Goal: Task Accomplishment & Management: Manage account settings

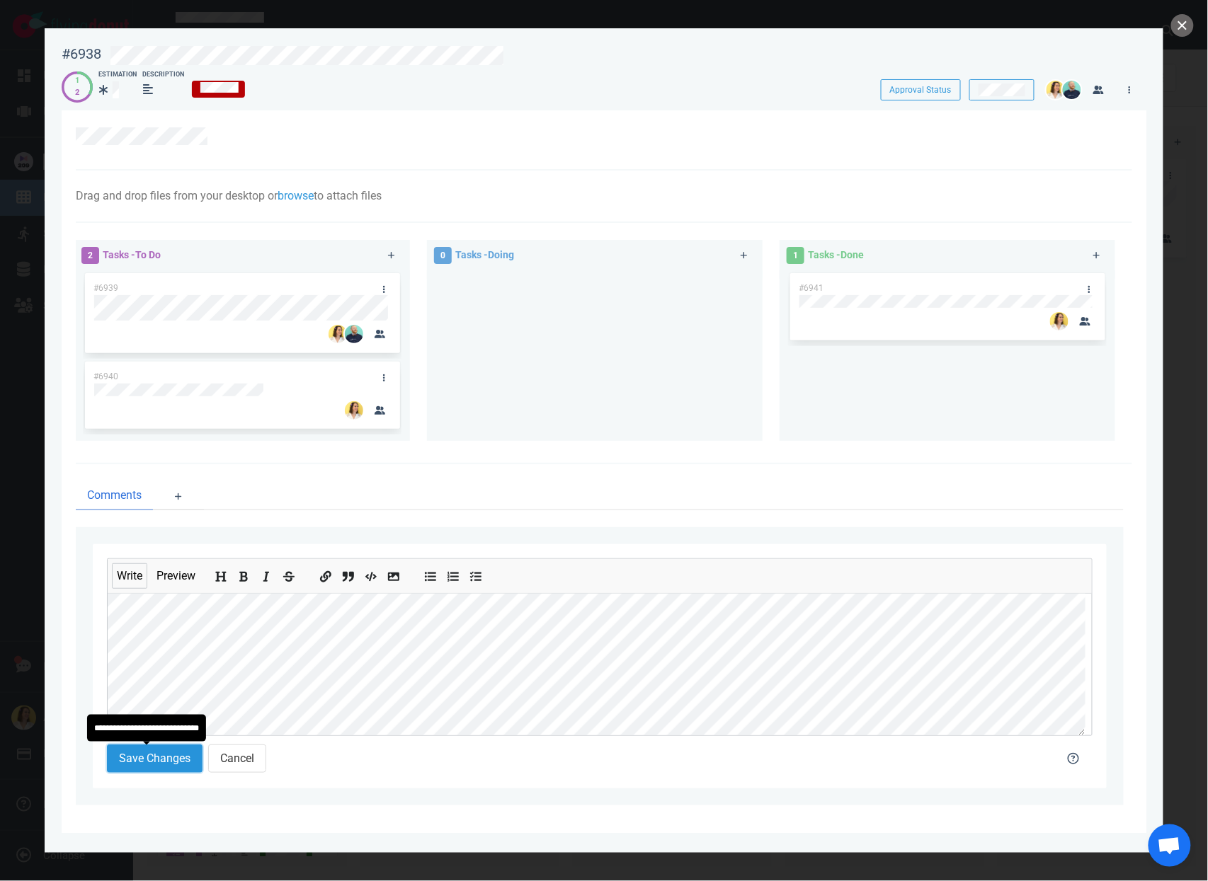
click at [159, 754] on button "Save Changes" at bounding box center [155, 759] width 96 height 28
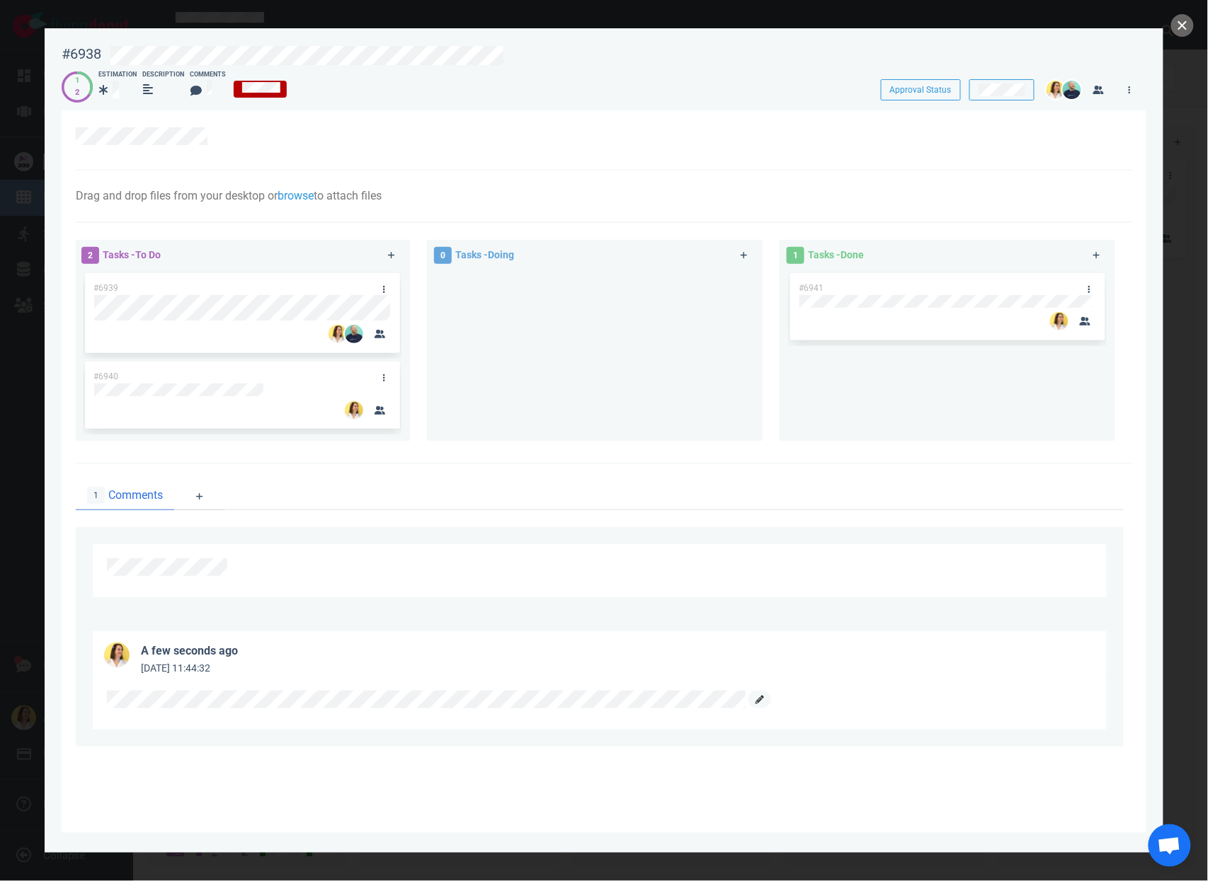
click at [761, 704] on icon at bounding box center [759, 700] width 8 height 8
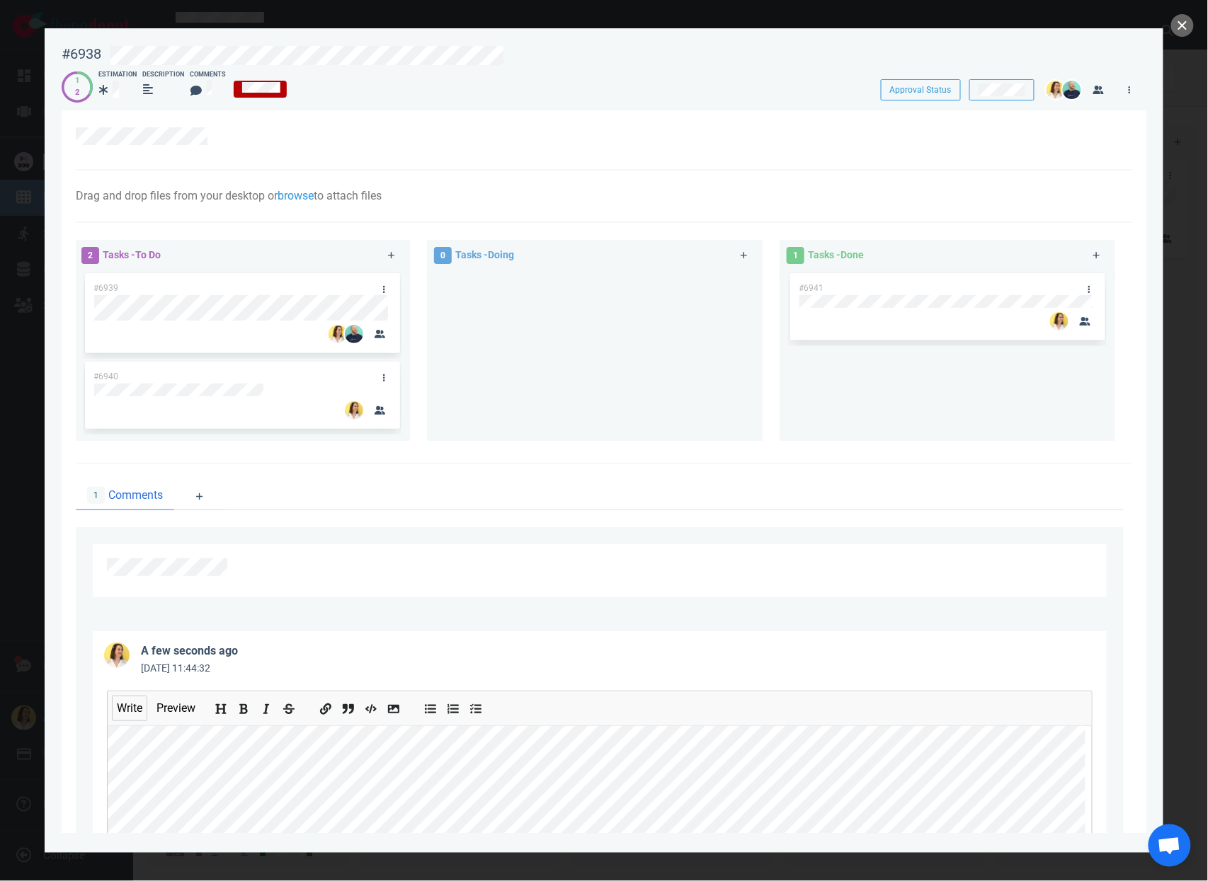
click at [79, 728] on div "a few seconds ago [DATE] 11:44:32 Write Preview Save Changes Delete Comment Can…" at bounding box center [600, 776] width 1048 height 324
click at [249, 709] on icon "Add bold text" at bounding box center [244, 709] width 11 height 11
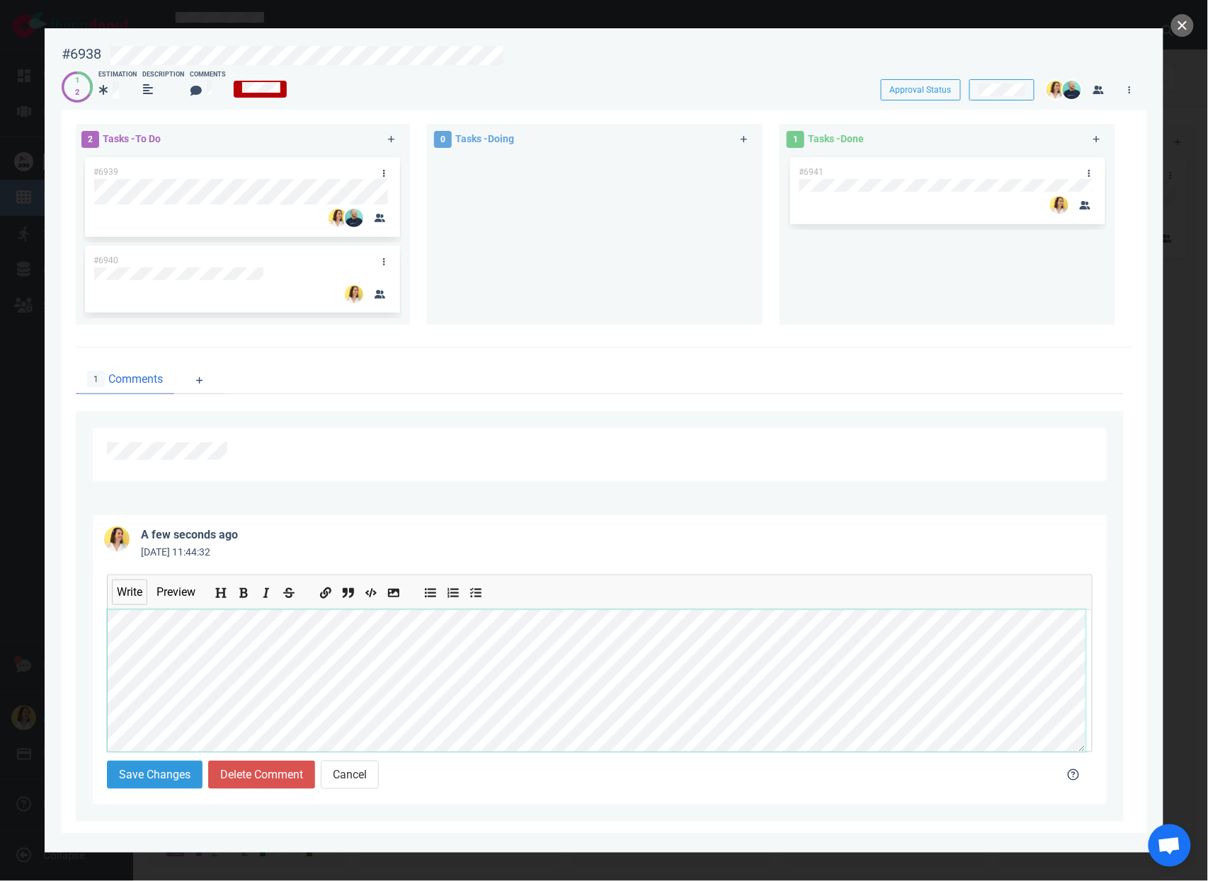
scroll to position [137, 0]
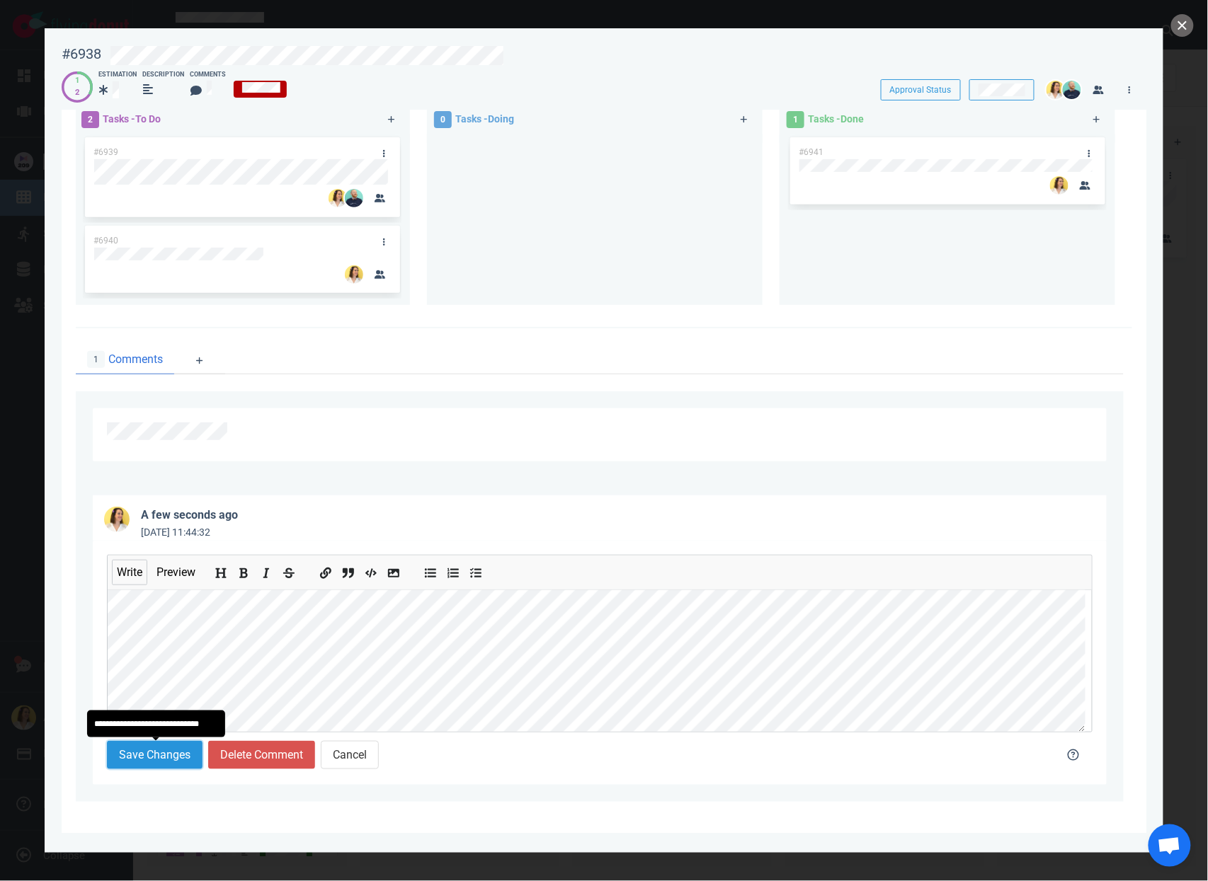
click at [138, 766] on button "Save Changes" at bounding box center [155, 755] width 96 height 28
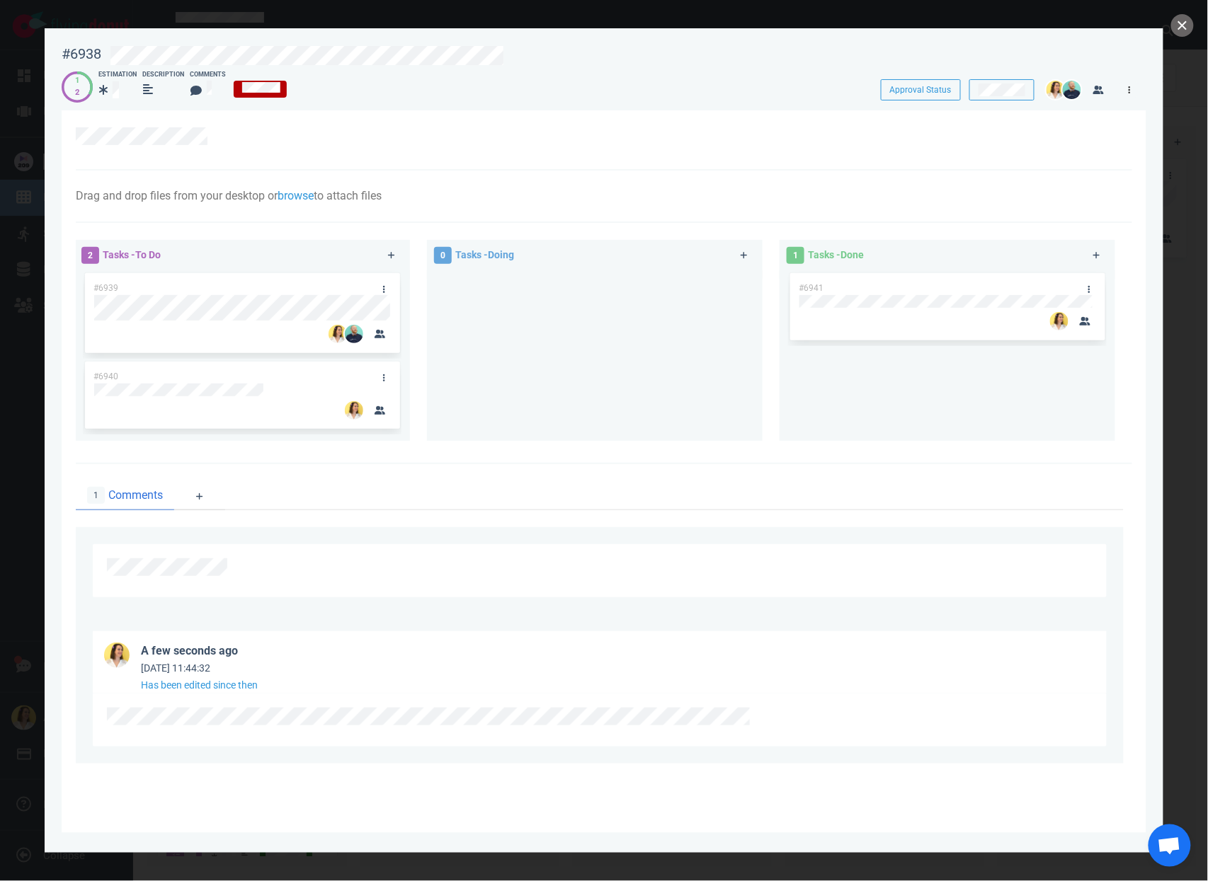
click at [1121, 91] on link at bounding box center [1129, 90] width 23 height 18
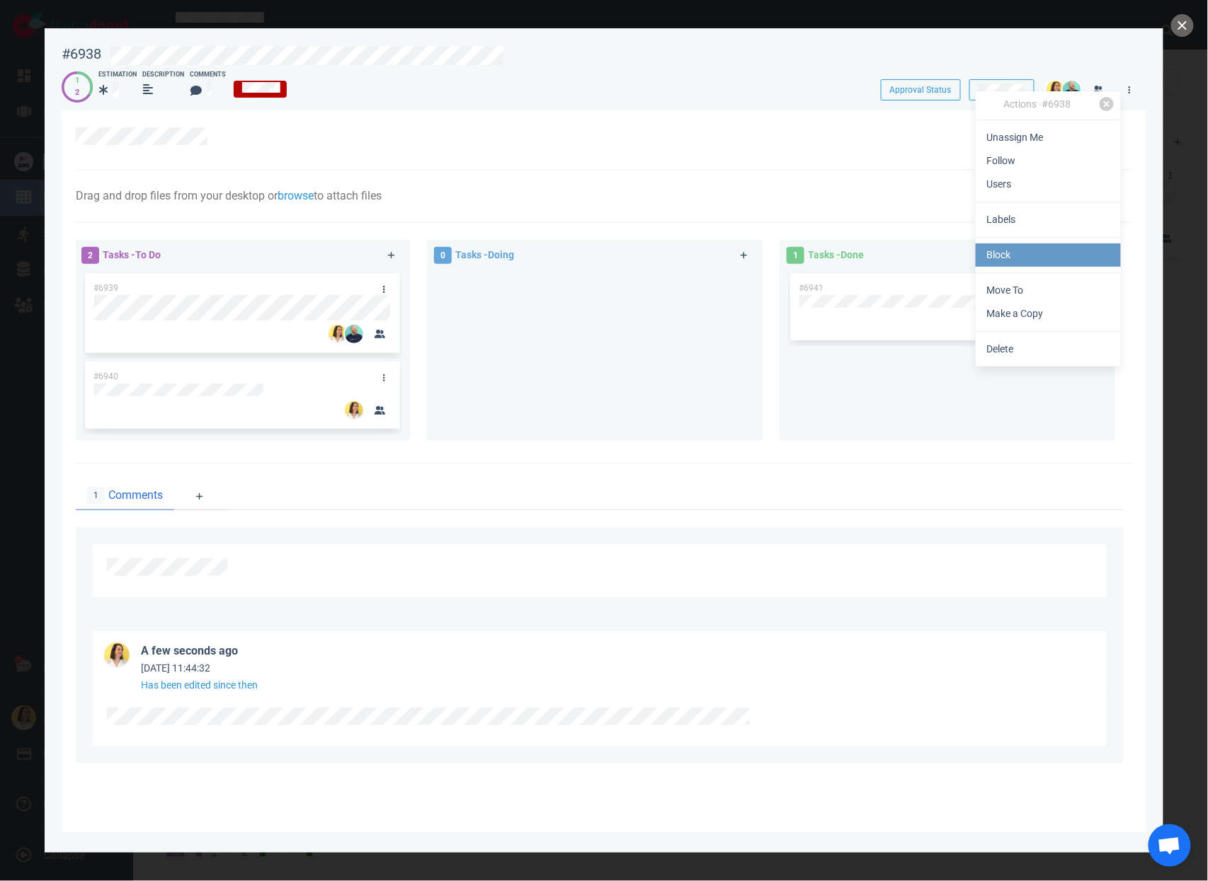
click at [1044, 258] on link "Block" at bounding box center [1047, 255] width 145 height 23
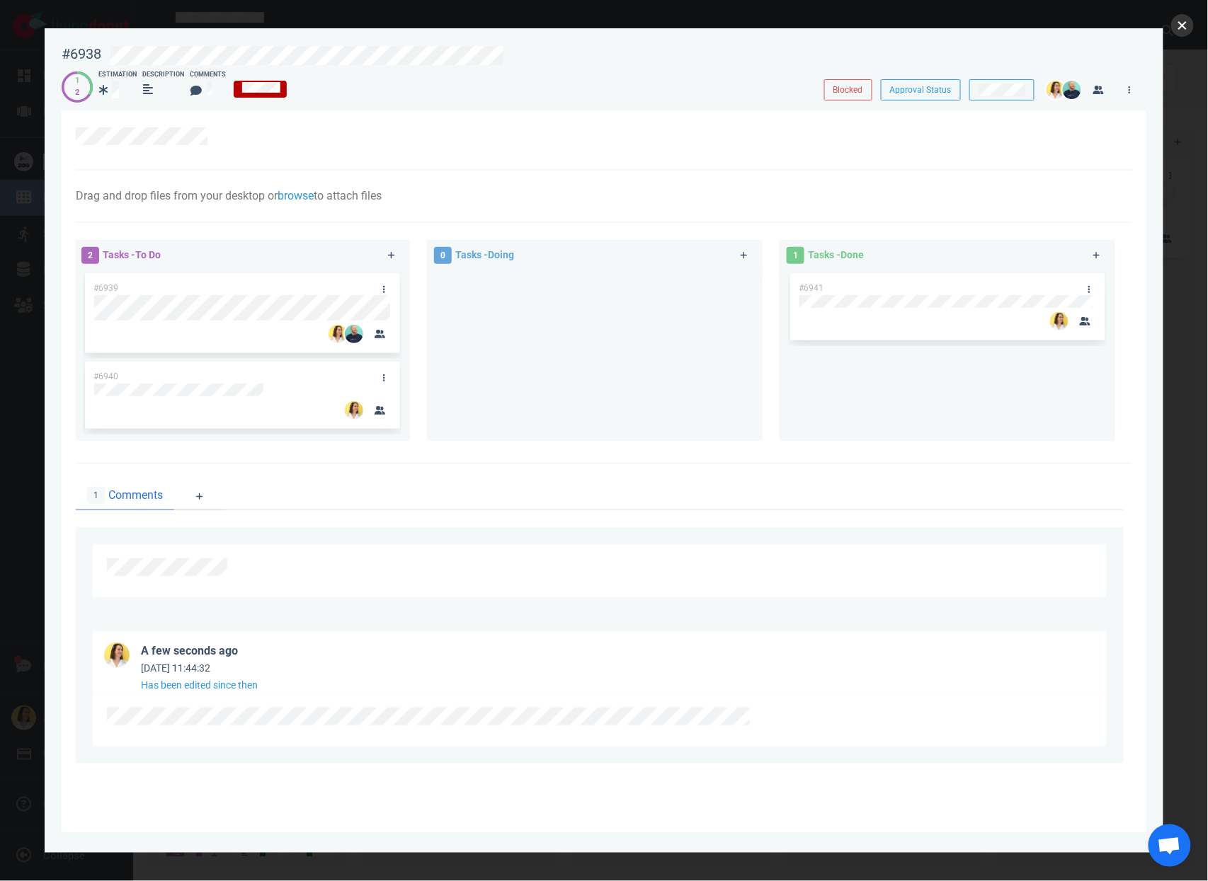
click at [1182, 28] on button "close" at bounding box center [1182, 25] width 23 height 23
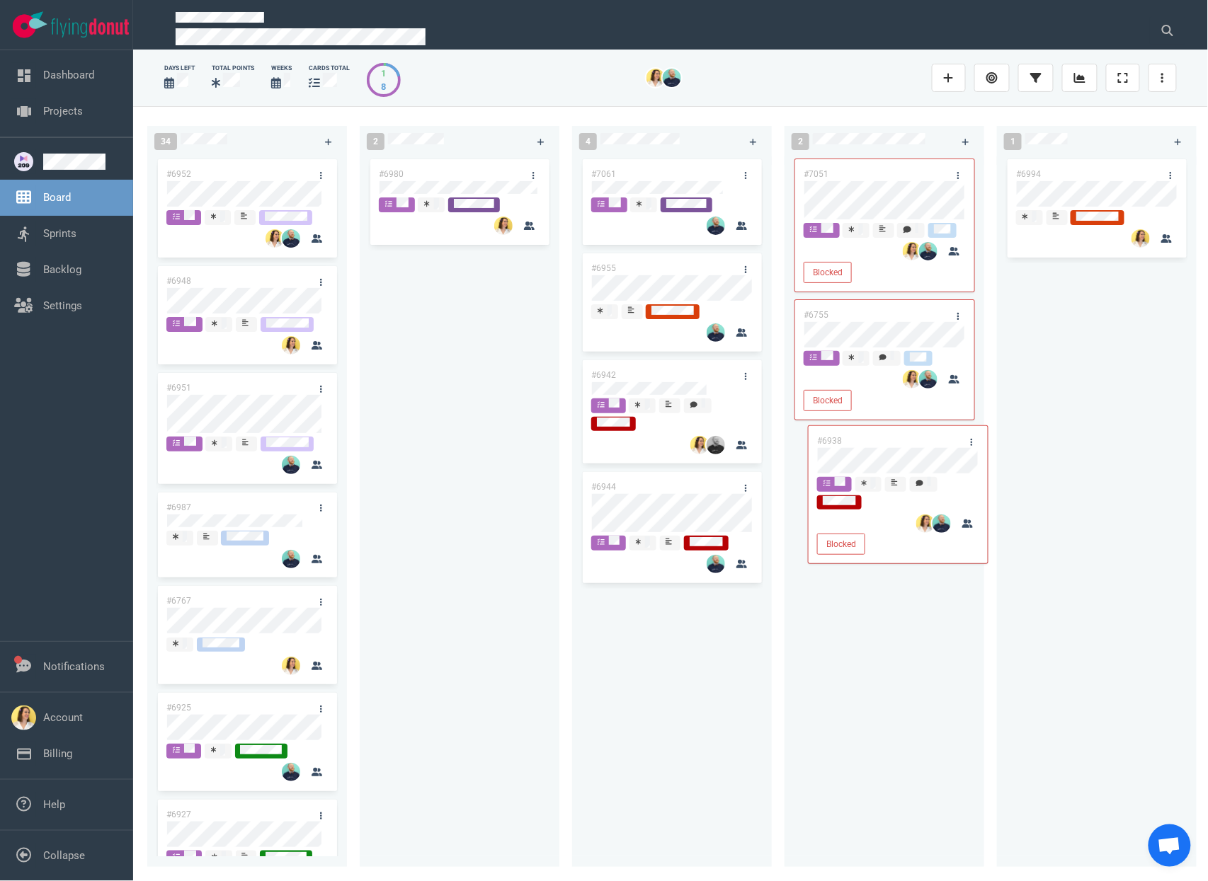
click at [882, 452] on div "34 #6952 #6948 #6951 #6987 #6767 #6925 #6927 #6922 #6992 #7008 #7045 #7034 #696…" at bounding box center [670, 493] width 1075 height 774
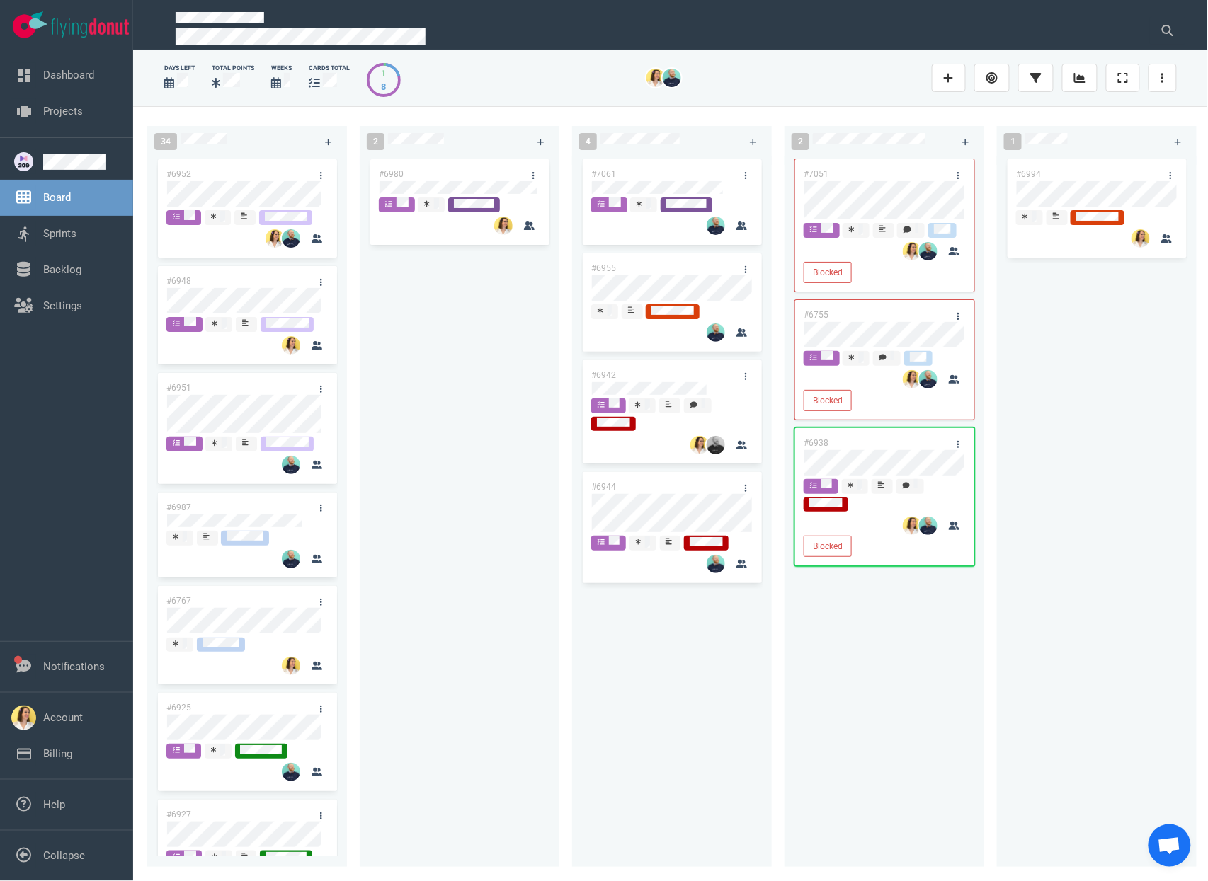
click at [496, 338] on div "#6980" at bounding box center [459, 503] width 183 height 694
click at [435, 451] on div "#6980" at bounding box center [459, 503] width 183 height 694
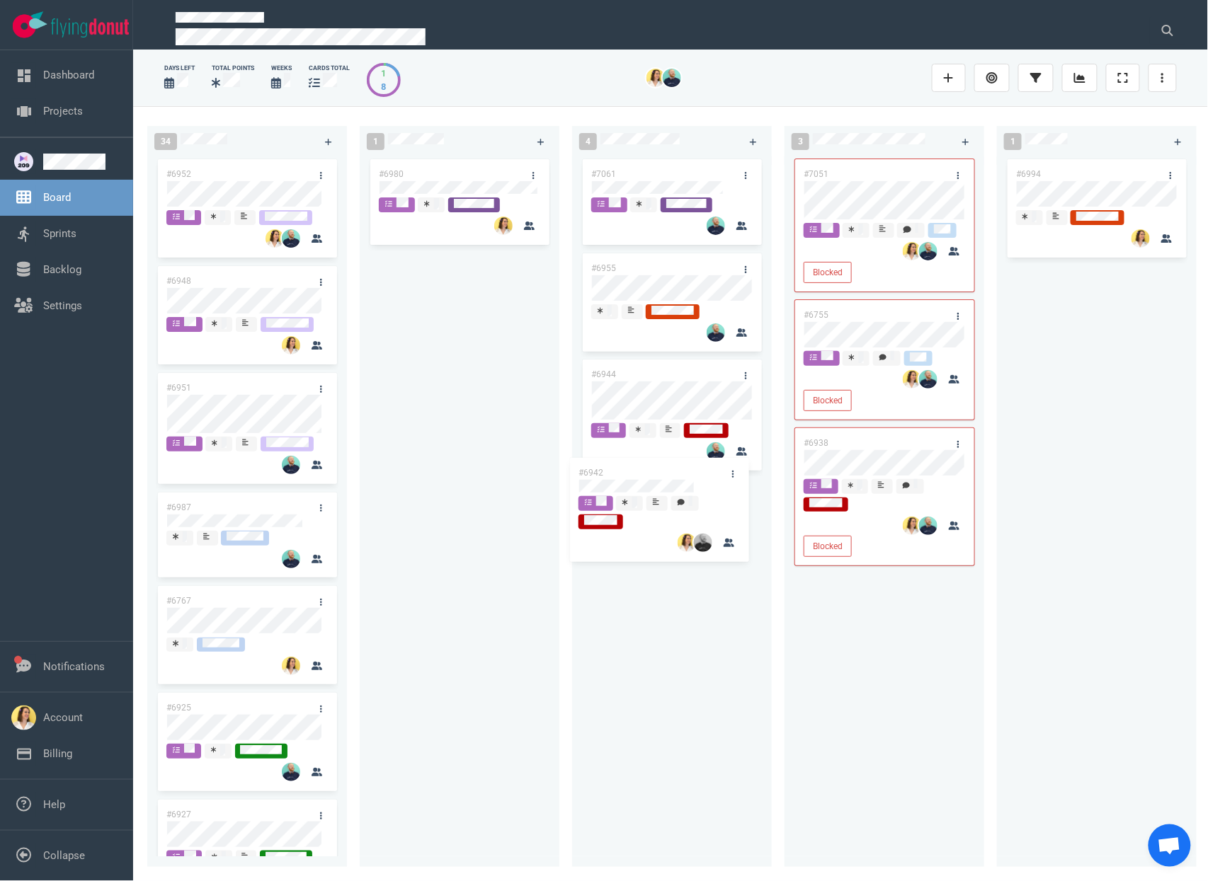
click at [614, 476] on div "#7061 #6955 #6942 #6944 #6942" at bounding box center [671, 503] width 183 height 694
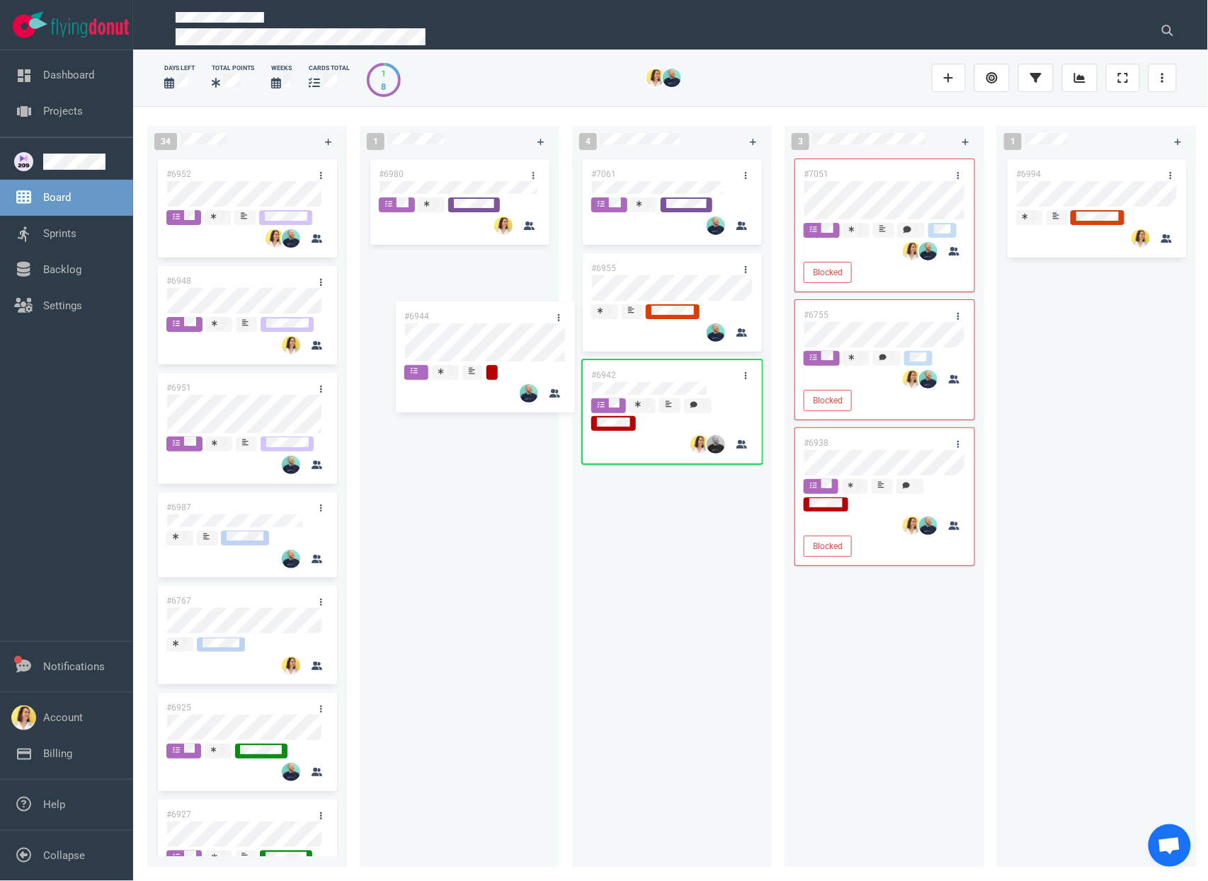
click at [404, 311] on div "34 #6952 #6948 #6951 #6987 #6767 #6925 #6927 #6922 #6992 #7008 #7045 #7034 #696…" at bounding box center [670, 493] width 1075 height 774
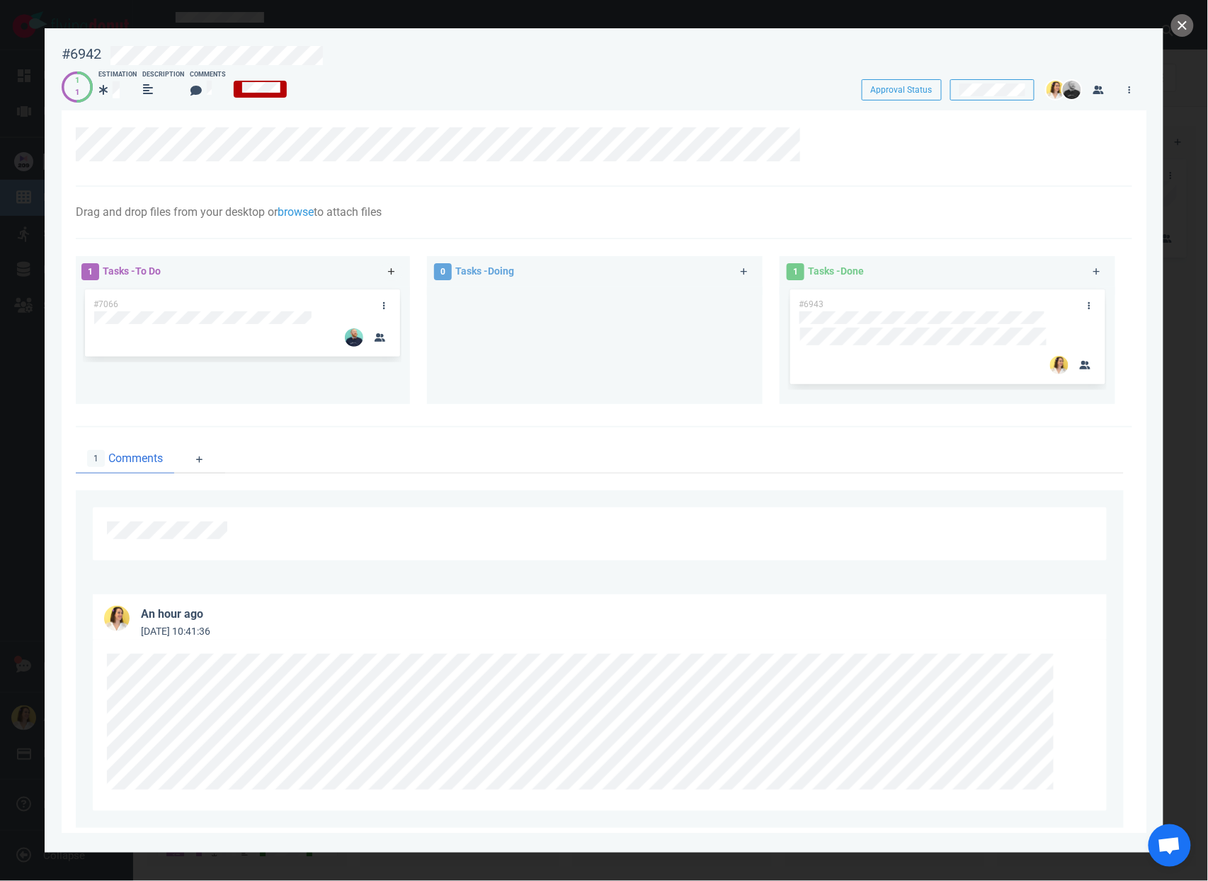
click at [391, 272] on icon at bounding box center [392, 272] width 8 height 8
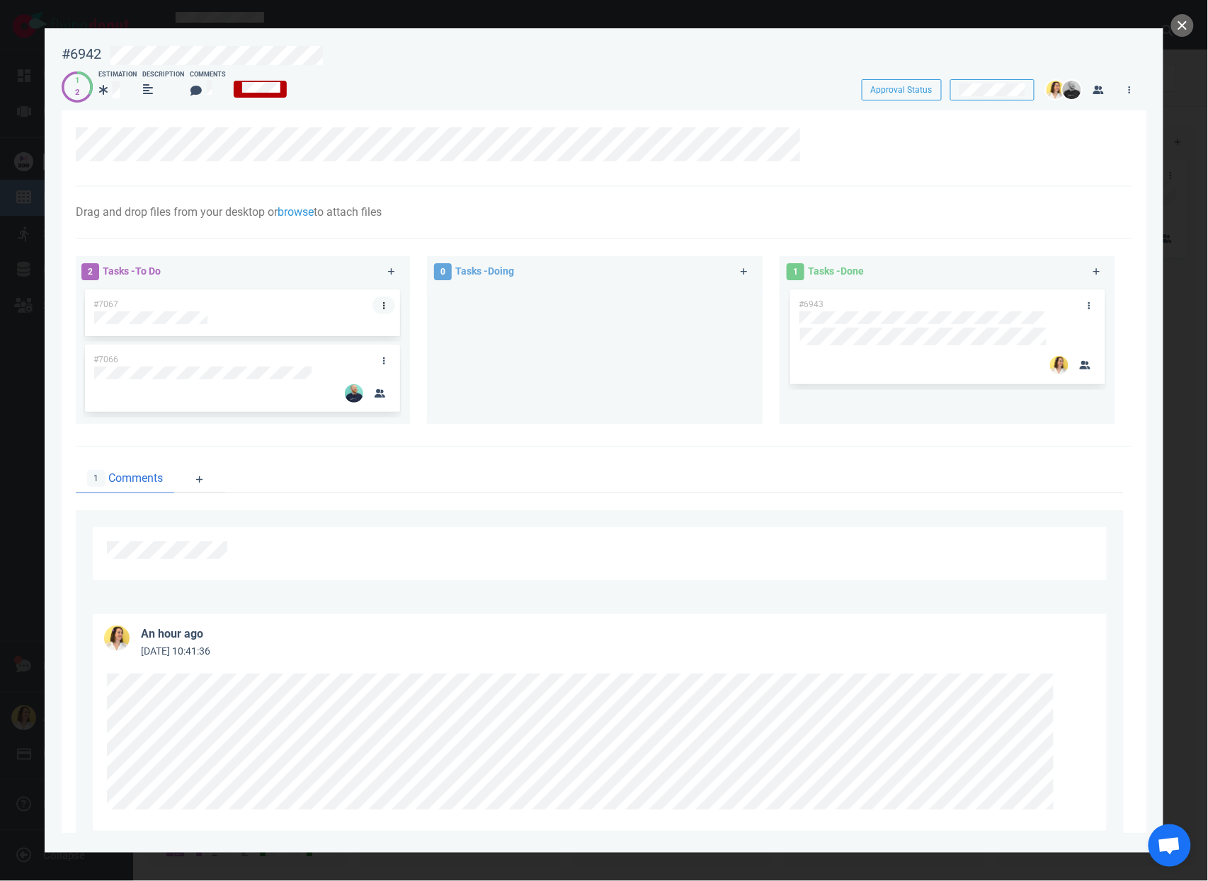
click at [385, 309] on link at bounding box center [383, 306] width 23 height 18
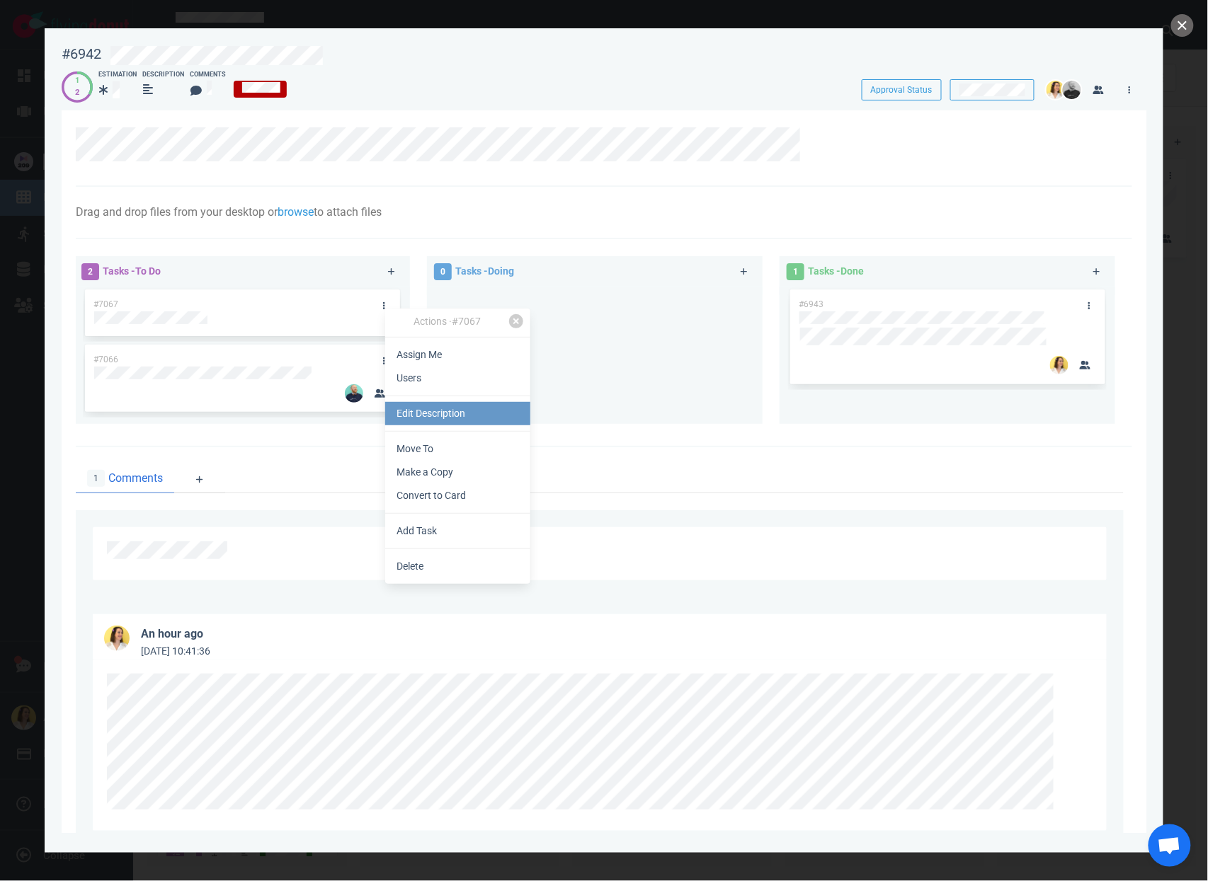
click at [425, 408] on link "Edit Description" at bounding box center [457, 413] width 145 height 23
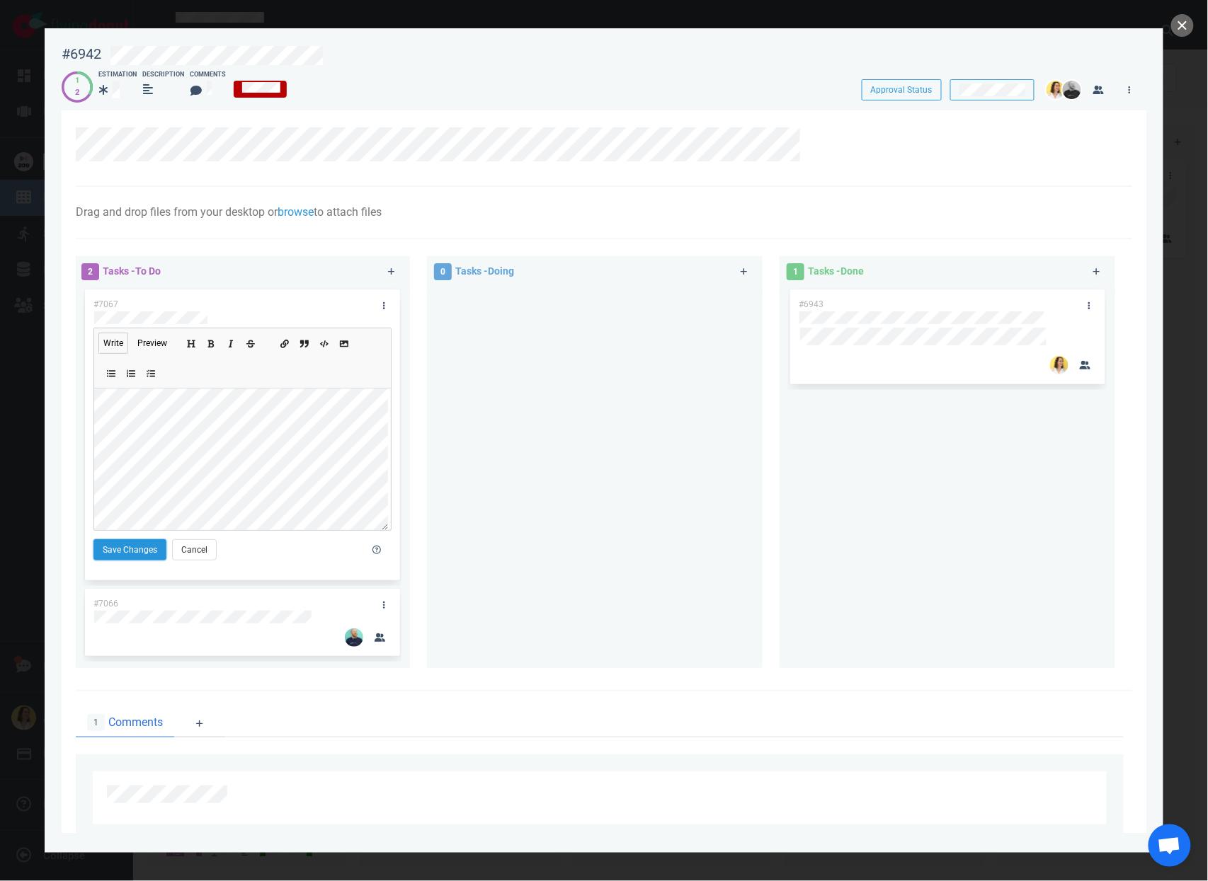
click at [110, 544] on button "Save Changes" at bounding box center [129, 549] width 73 height 21
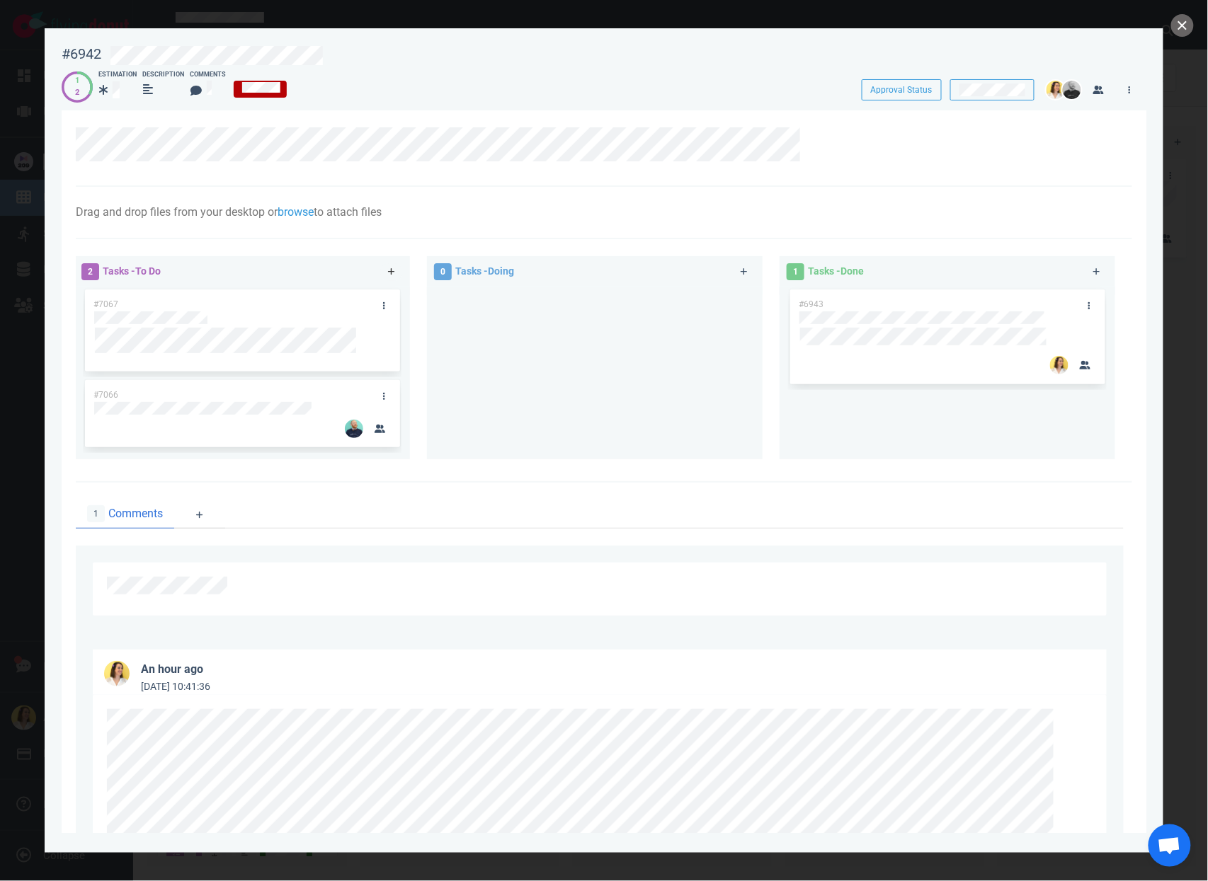
click at [391, 272] on icon at bounding box center [392, 272] width 8 height 8
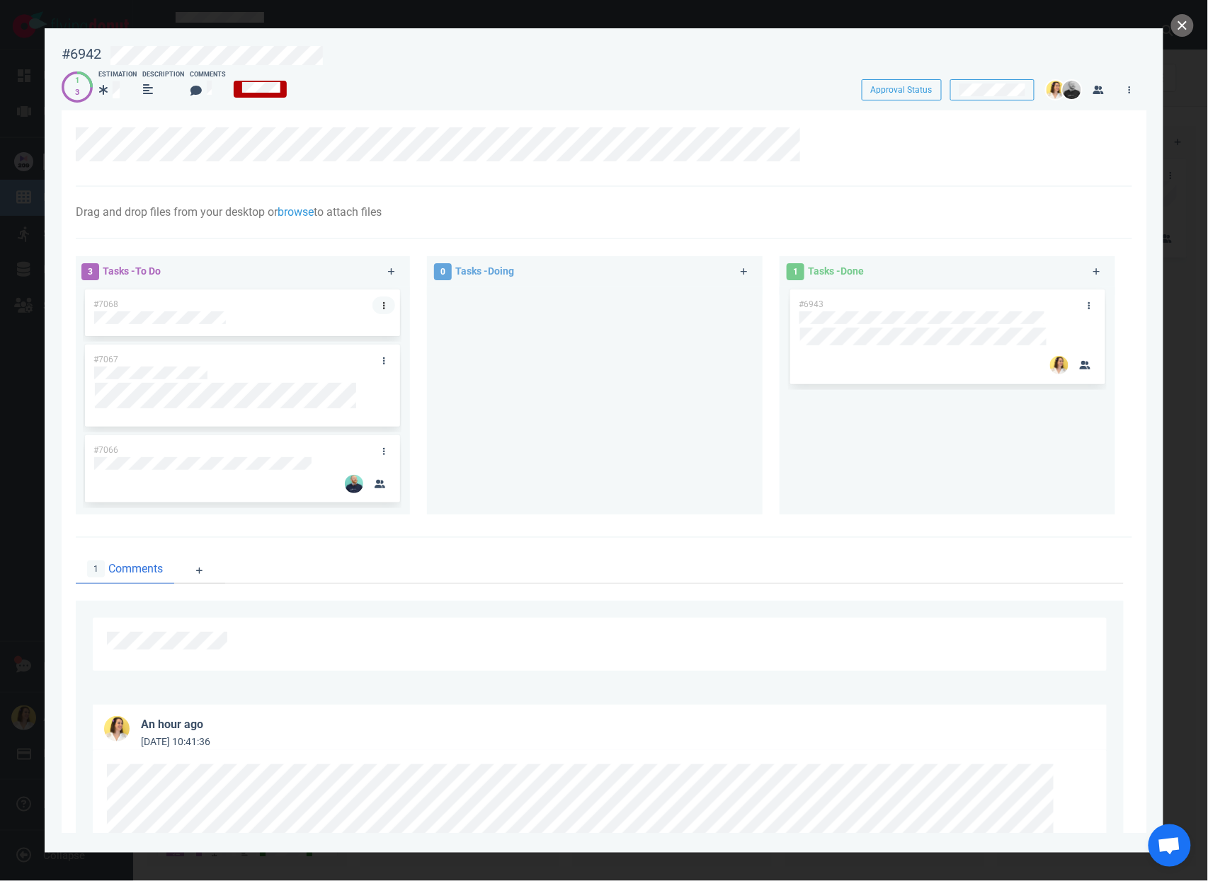
click at [383, 302] on icon at bounding box center [384, 306] width 2 height 8
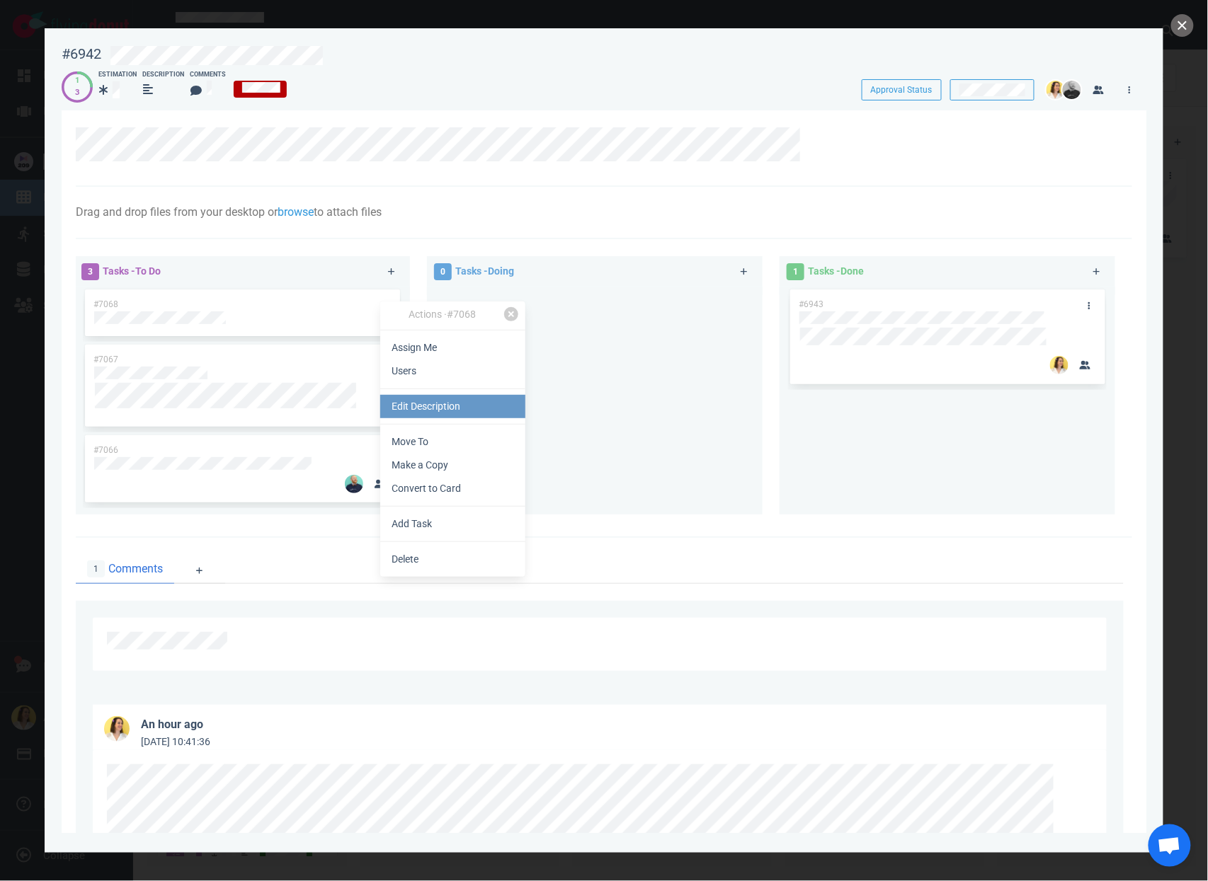
click at [413, 396] on link "Edit Description" at bounding box center [452, 406] width 145 height 23
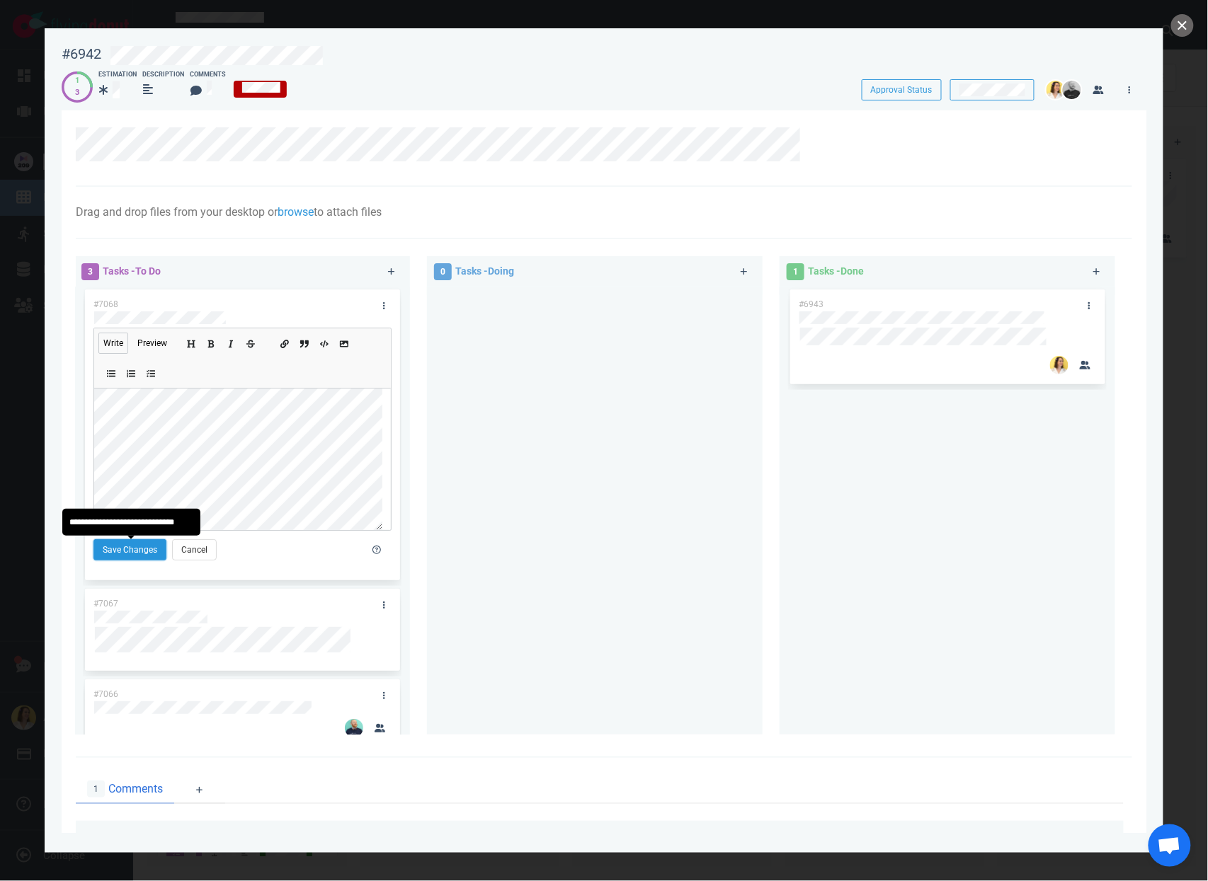
click at [166, 545] on button "Save Changes" at bounding box center [129, 549] width 73 height 21
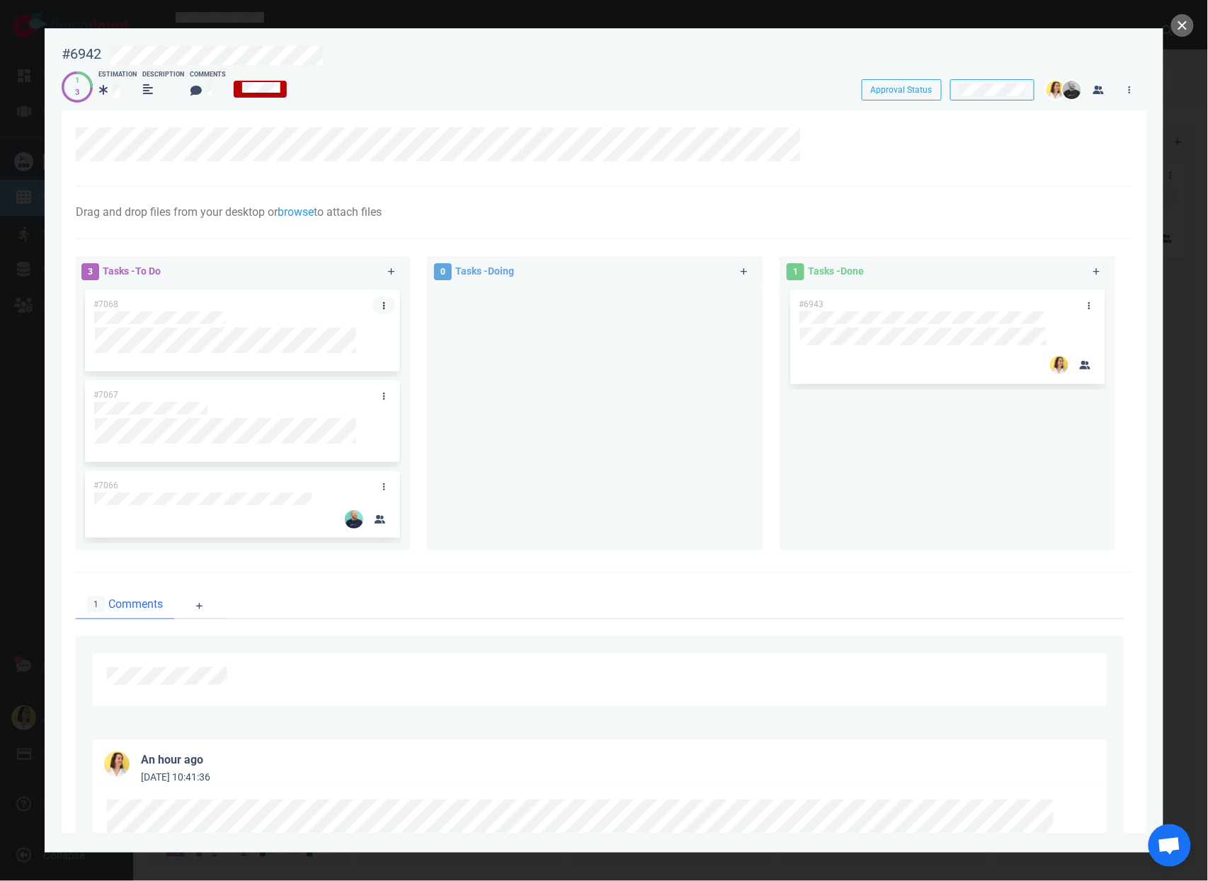
click at [383, 303] on icon at bounding box center [384, 306] width 2 height 8
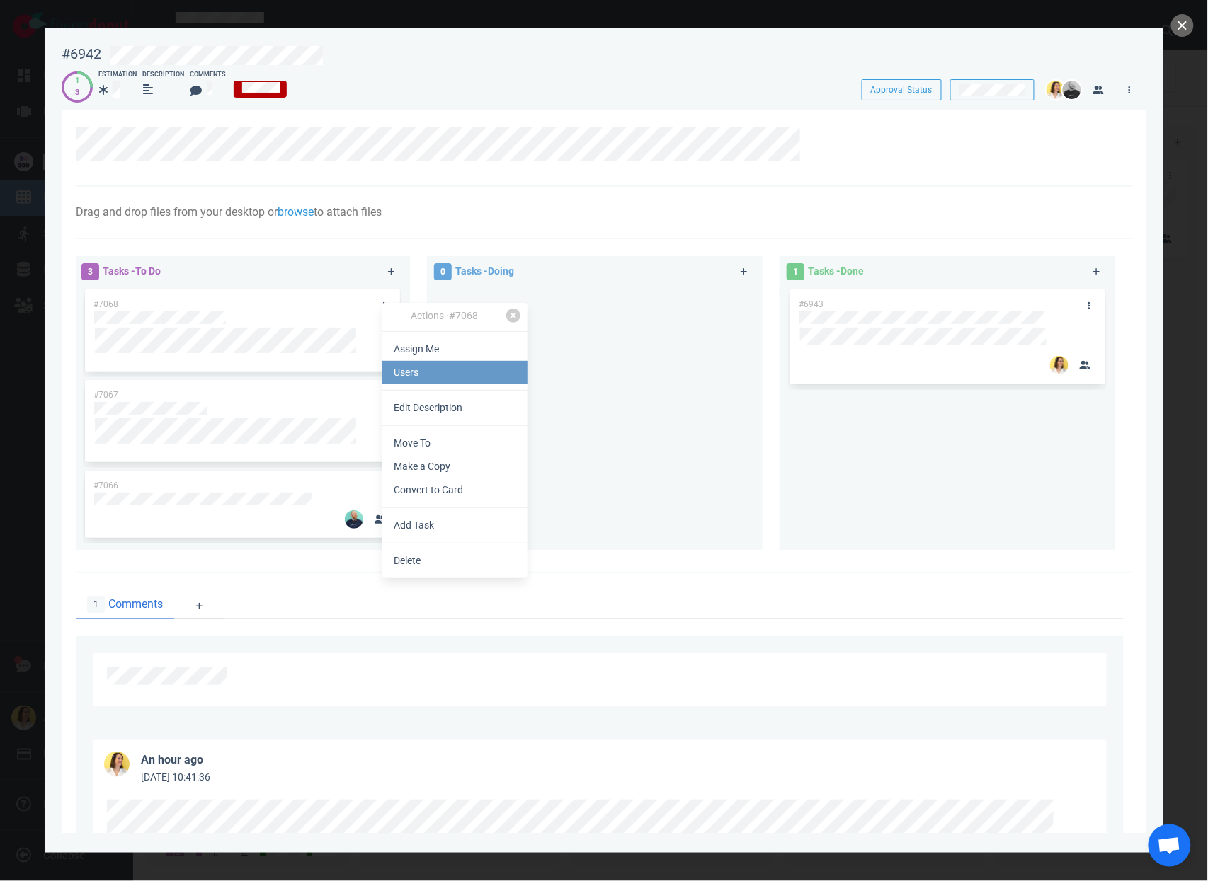
click at [411, 372] on link "Users" at bounding box center [454, 372] width 145 height 23
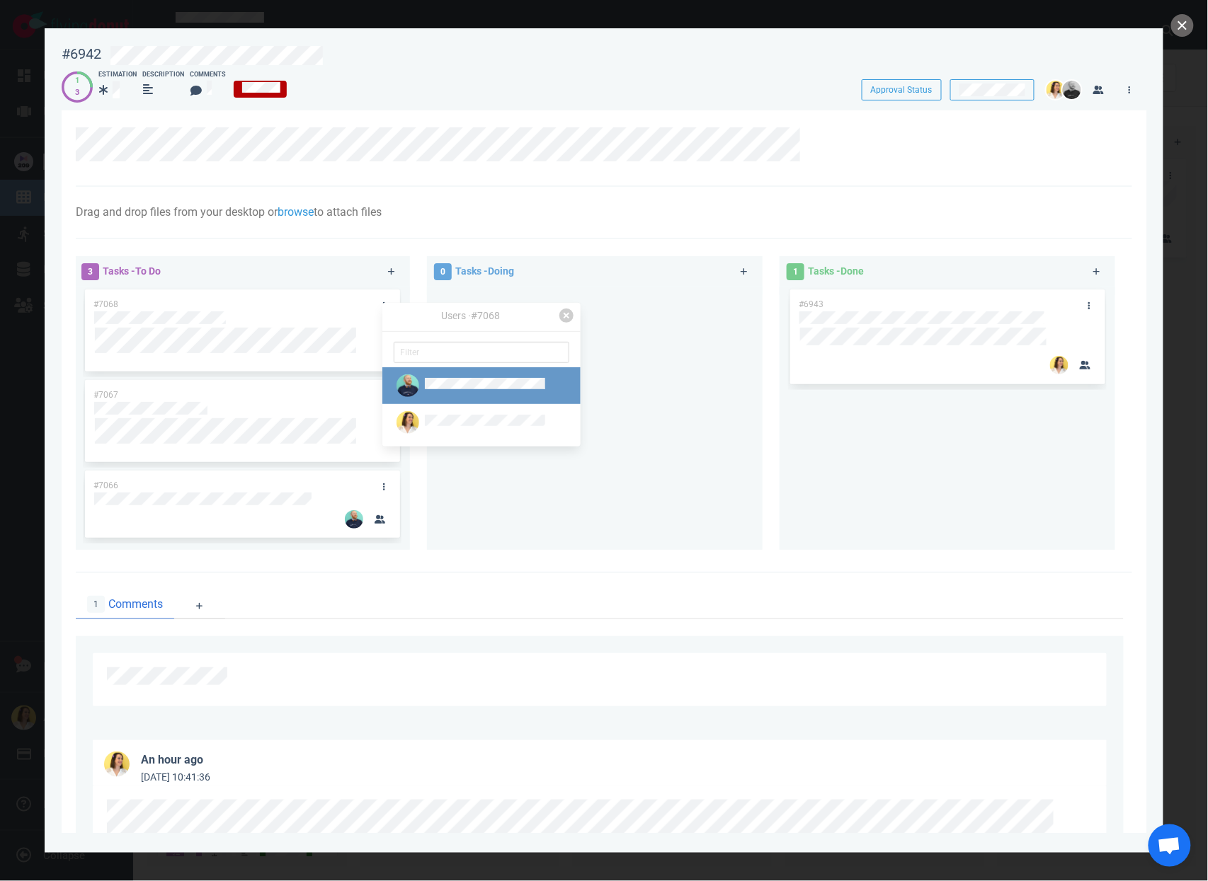
click at [409, 392] on img at bounding box center [407, 385] width 23 height 23
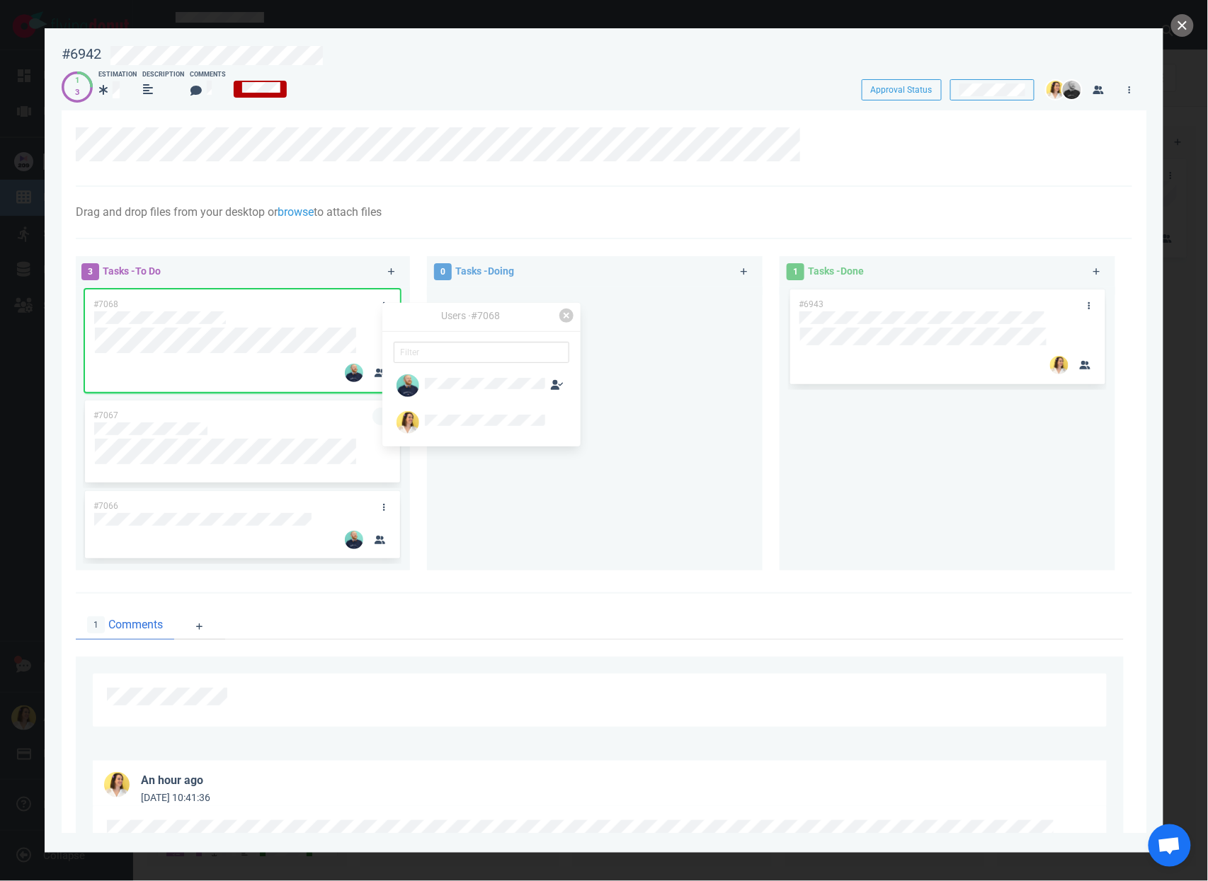
click at [372, 411] on link at bounding box center [383, 417] width 23 height 18
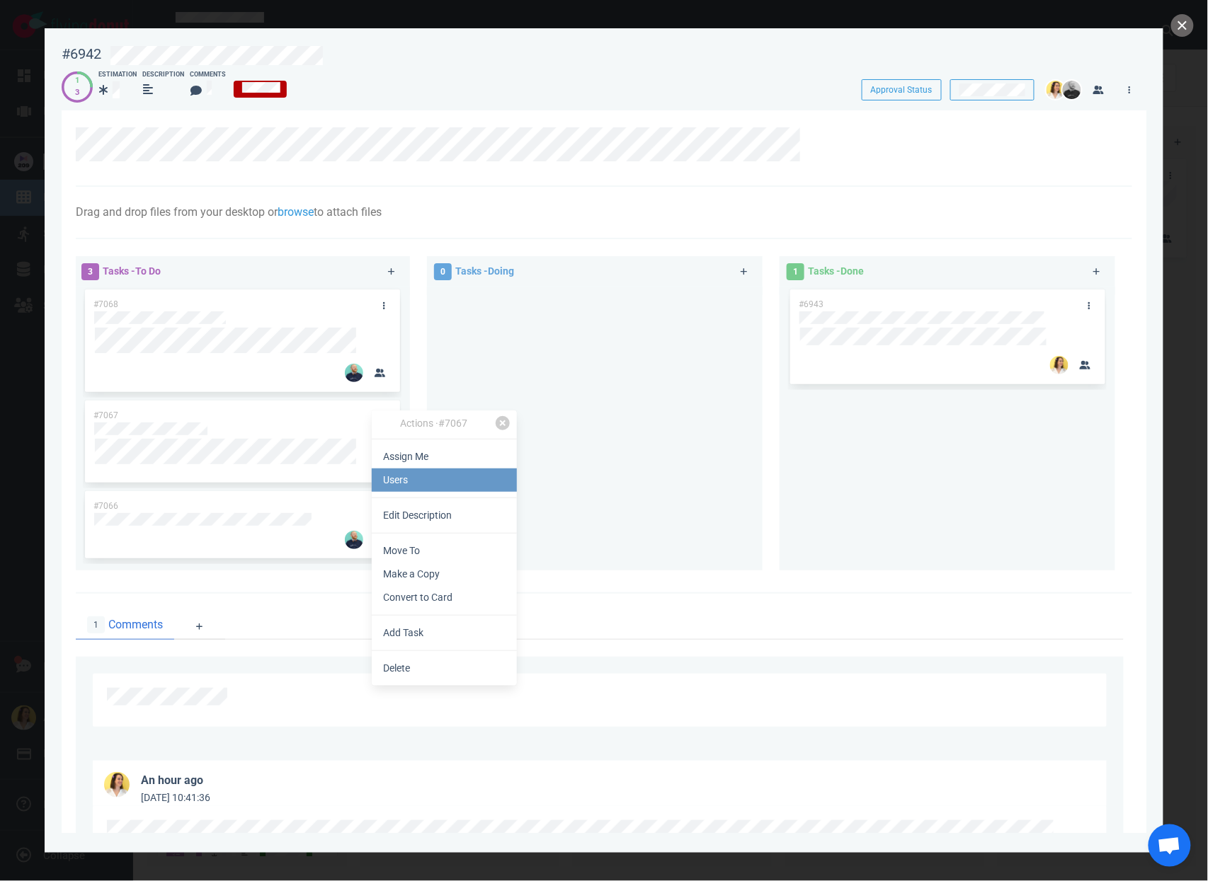
click at [392, 482] on link "Users" at bounding box center [444, 480] width 145 height 23
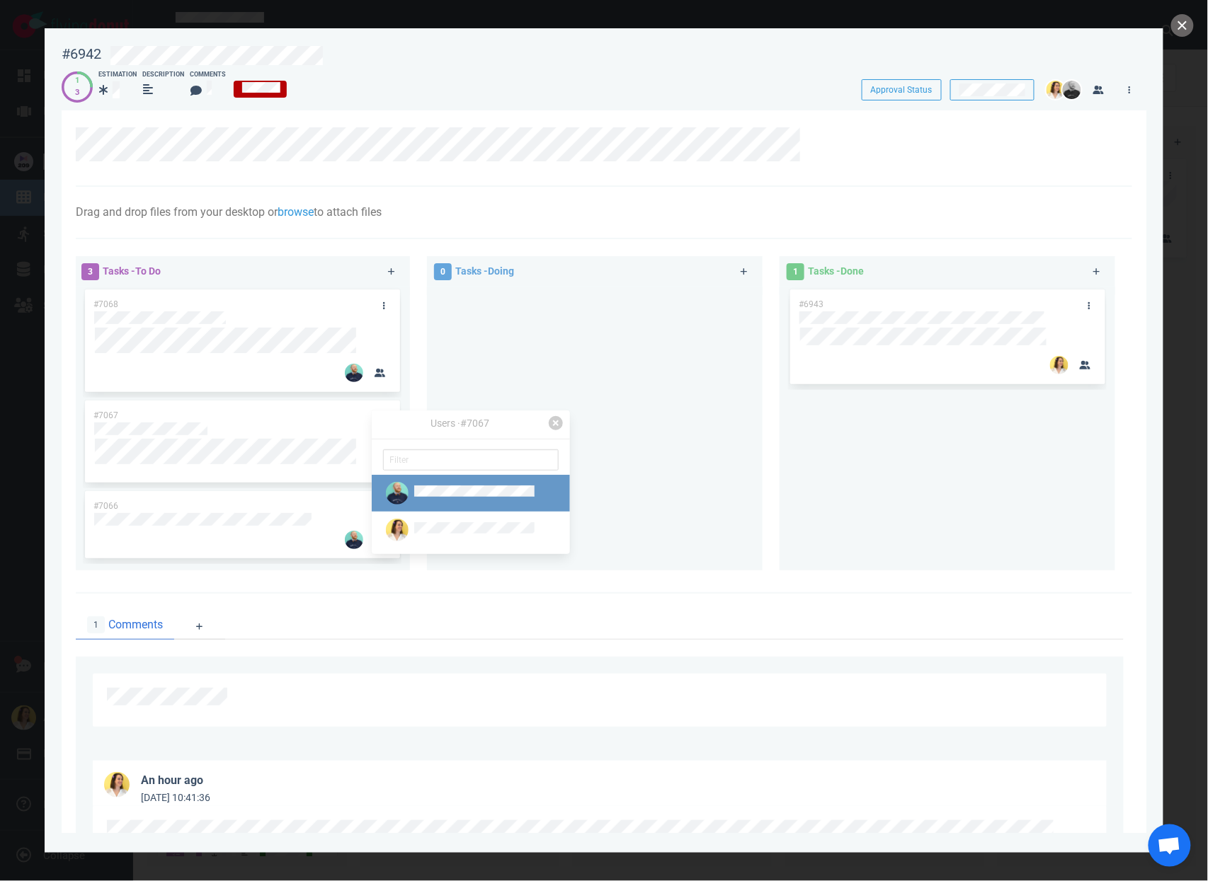
click at [391, 483] on img at bounding box center [397, 493] width 23 height 23
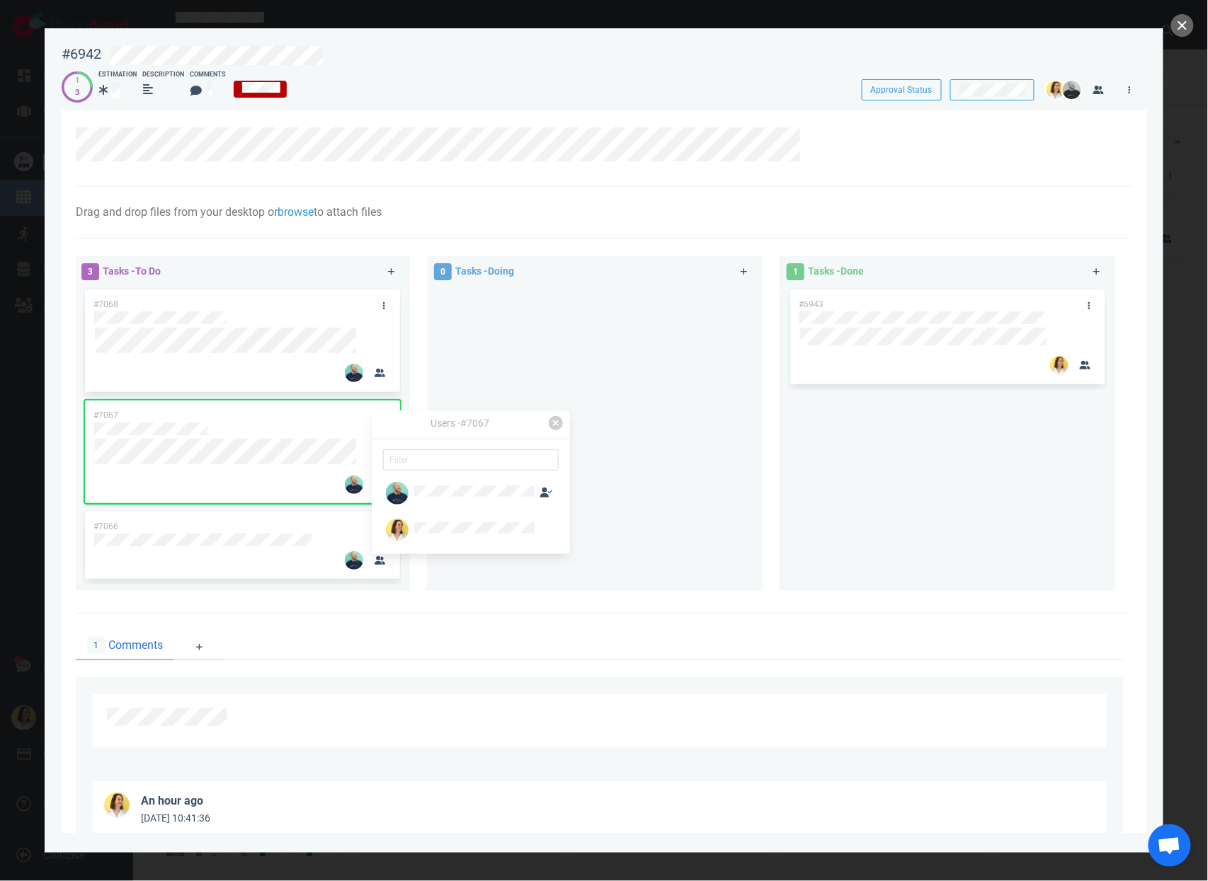
click at [656, 374] on div at bounding box center [594, 434] width 319 height 294
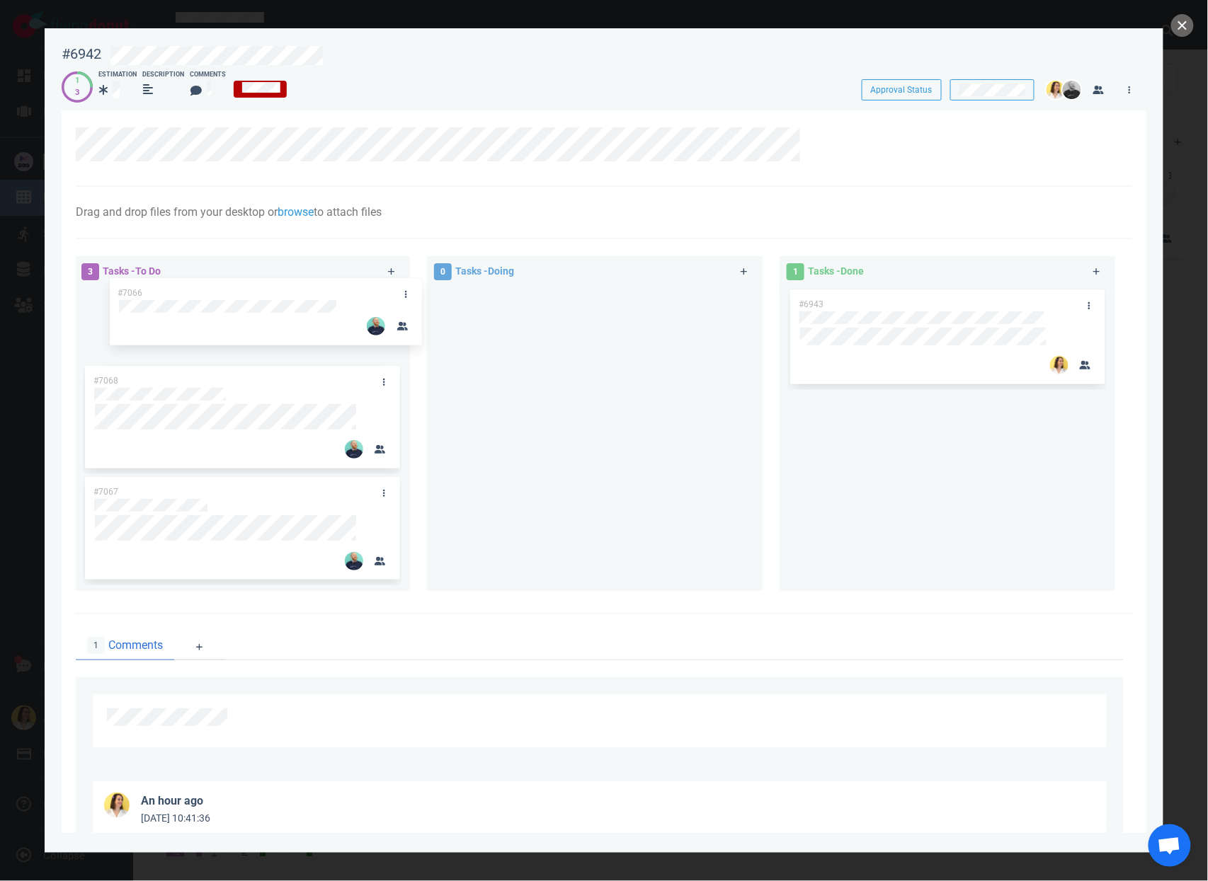
drag, startPoint x: 256, startPoint y: 530, endPoint x: 280, endPoint y: 296, distance: 235.5
click at [280, 296] on div "#7068 #7067 #7066 #7066" at bounding box center [242, 434] width 319 height 294
click at [857, 486] on div "#6943" at bounding box center [947, 434] width 319 height 294
click at [1180, 30] on button "close" at bounding box center [1182, 25] width 23 height 23
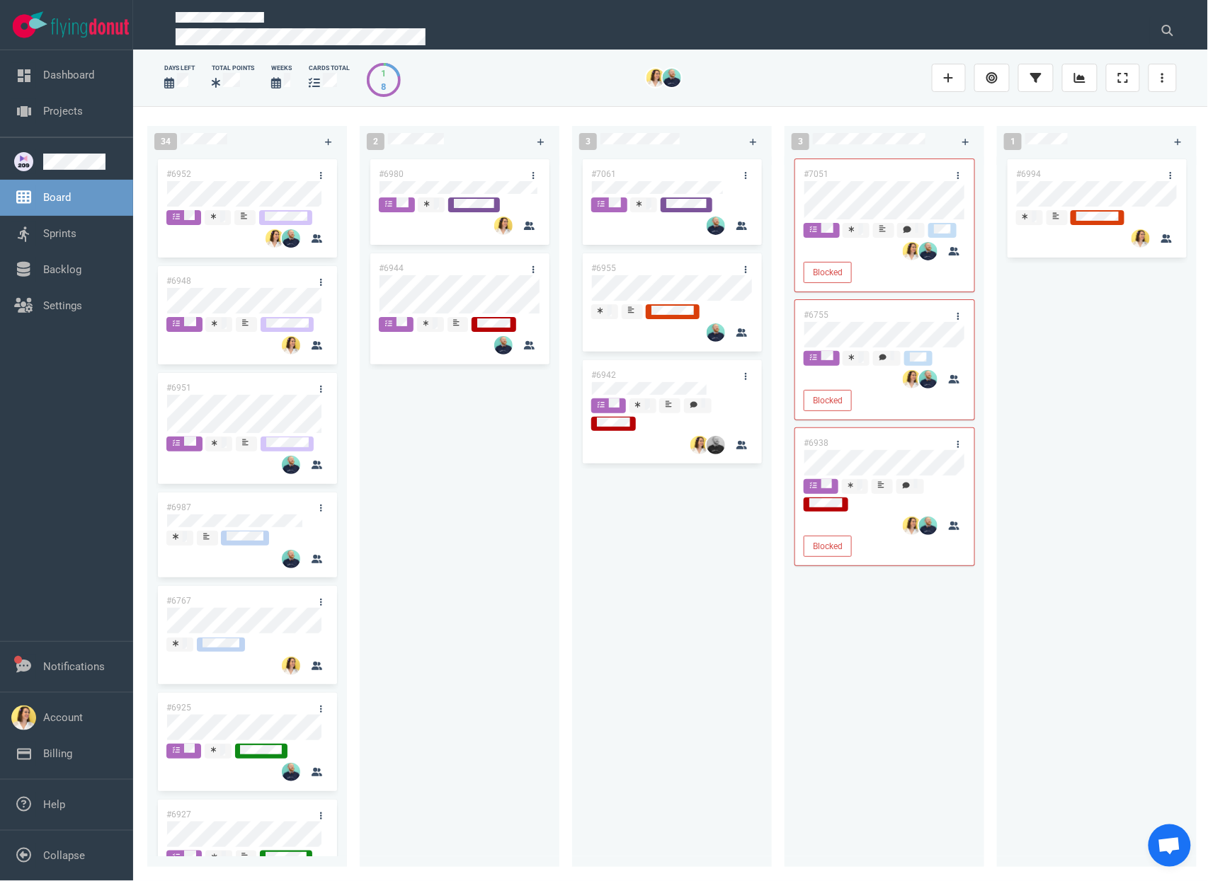
click at [401, 580] on div "#6980 #6944" at bounding box center [459, 503] width 183 height 694
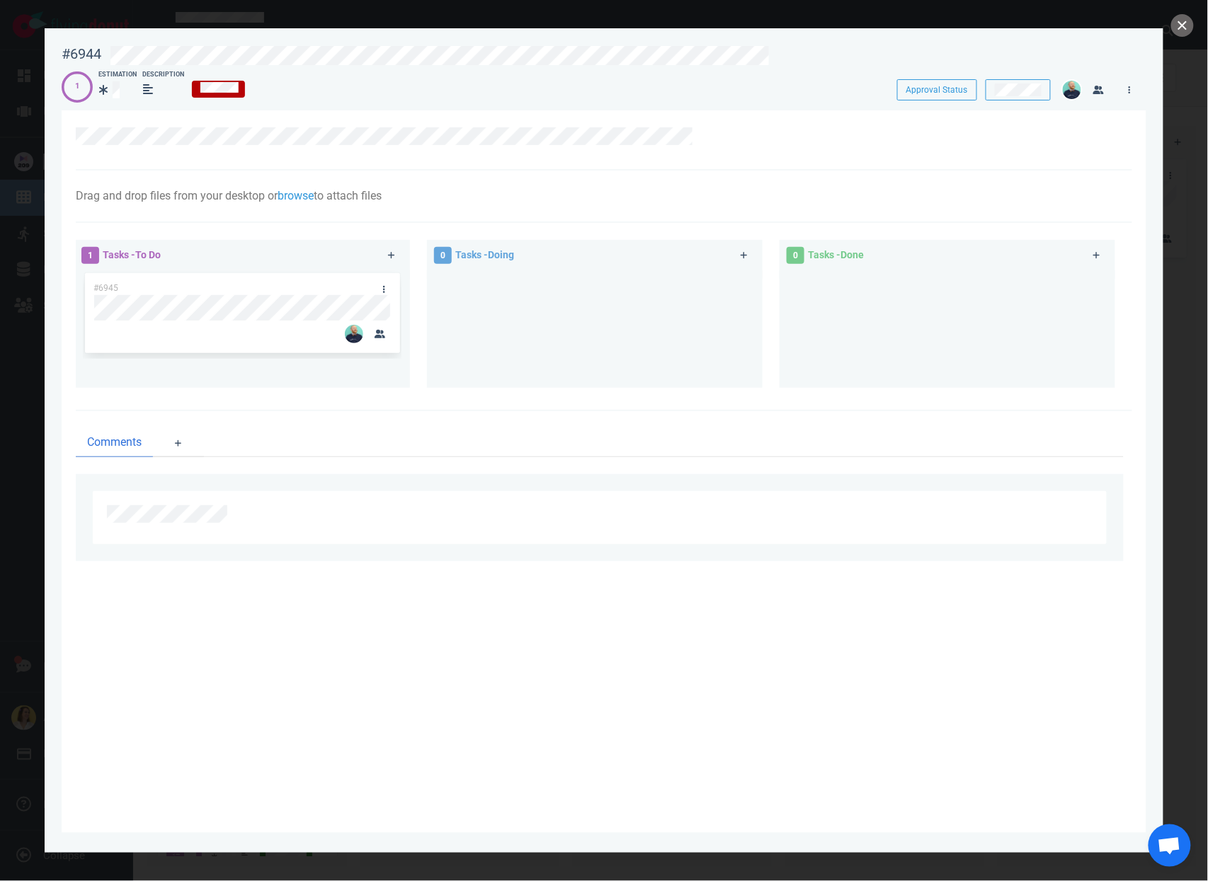
click at [792, 251] on span "0" at bounding box center [795, 255] width 18 height 17
click at [1179, 28] on button "close" at bounding box center [1182, 25] width 23 height 23
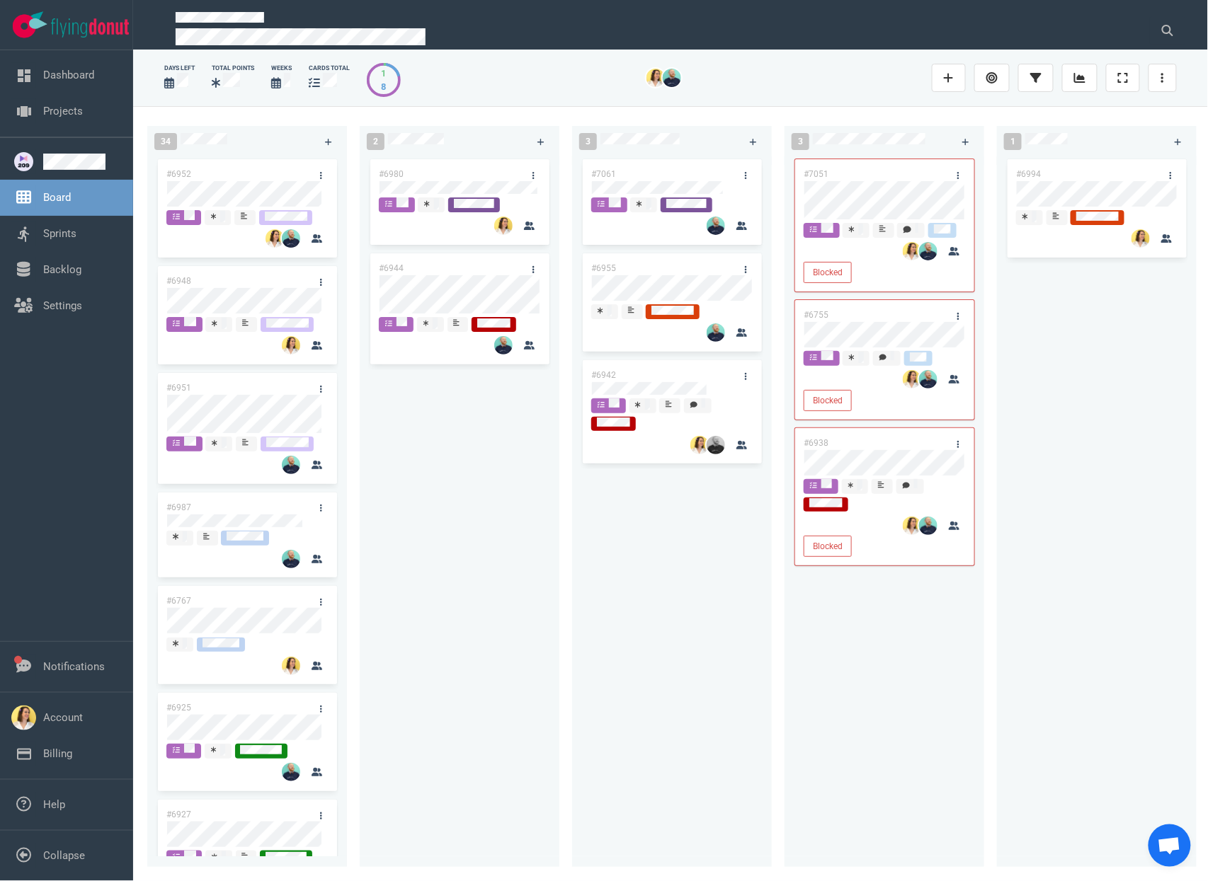
click at [562, 668] on div "2 #6980 #6944" at bounding box center [466, 494] width 212 height 753
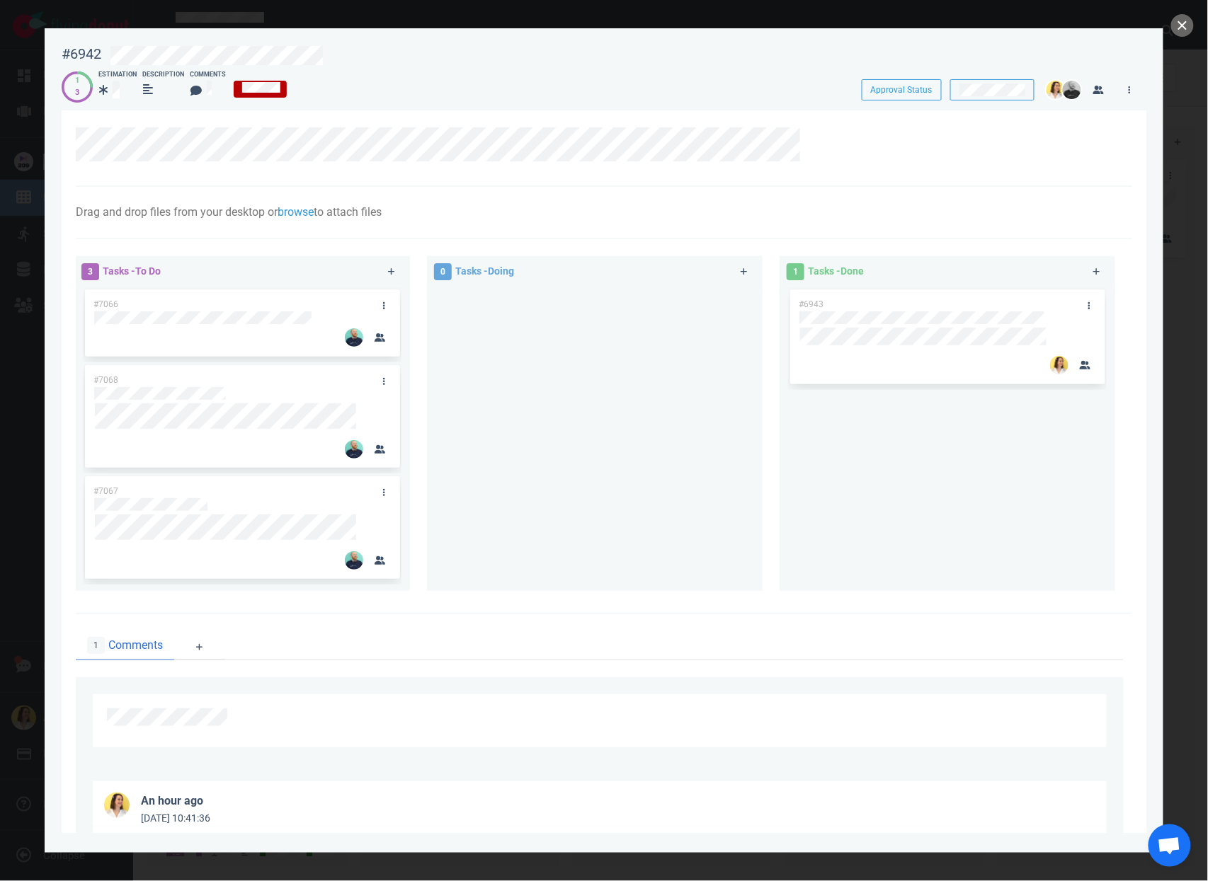
click at [966, 441] on div "#6943" at bounding box center [947, 434] width 319 height 294
click at [1200, 26] on div at bounding box center [604, 440] width 1208 height 881
click at [1189, 26] on button "close" at bounding box center [1182, 25] width 23 height 23
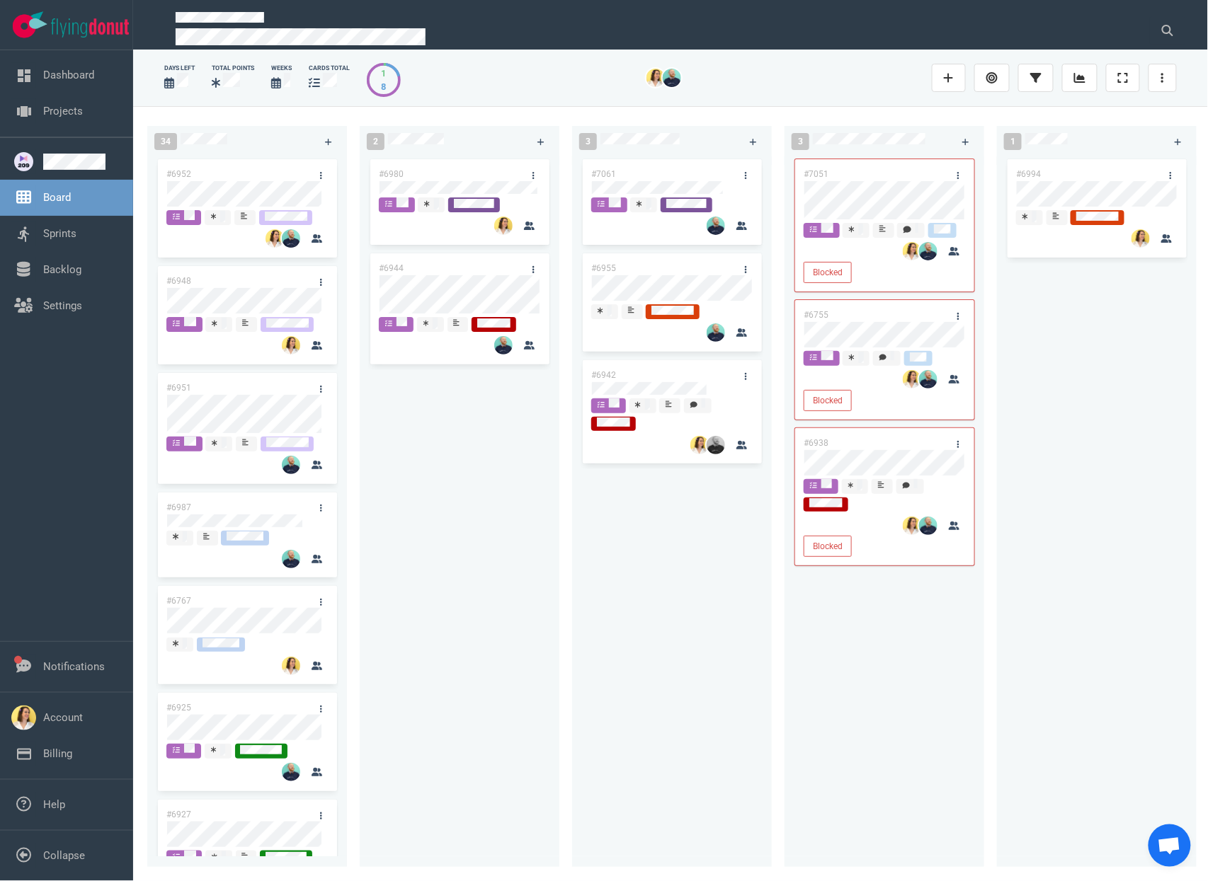
click at [615, 508] on div "#7061 #6955 #6942" at bounding box center [671, 503] width 183 height 694
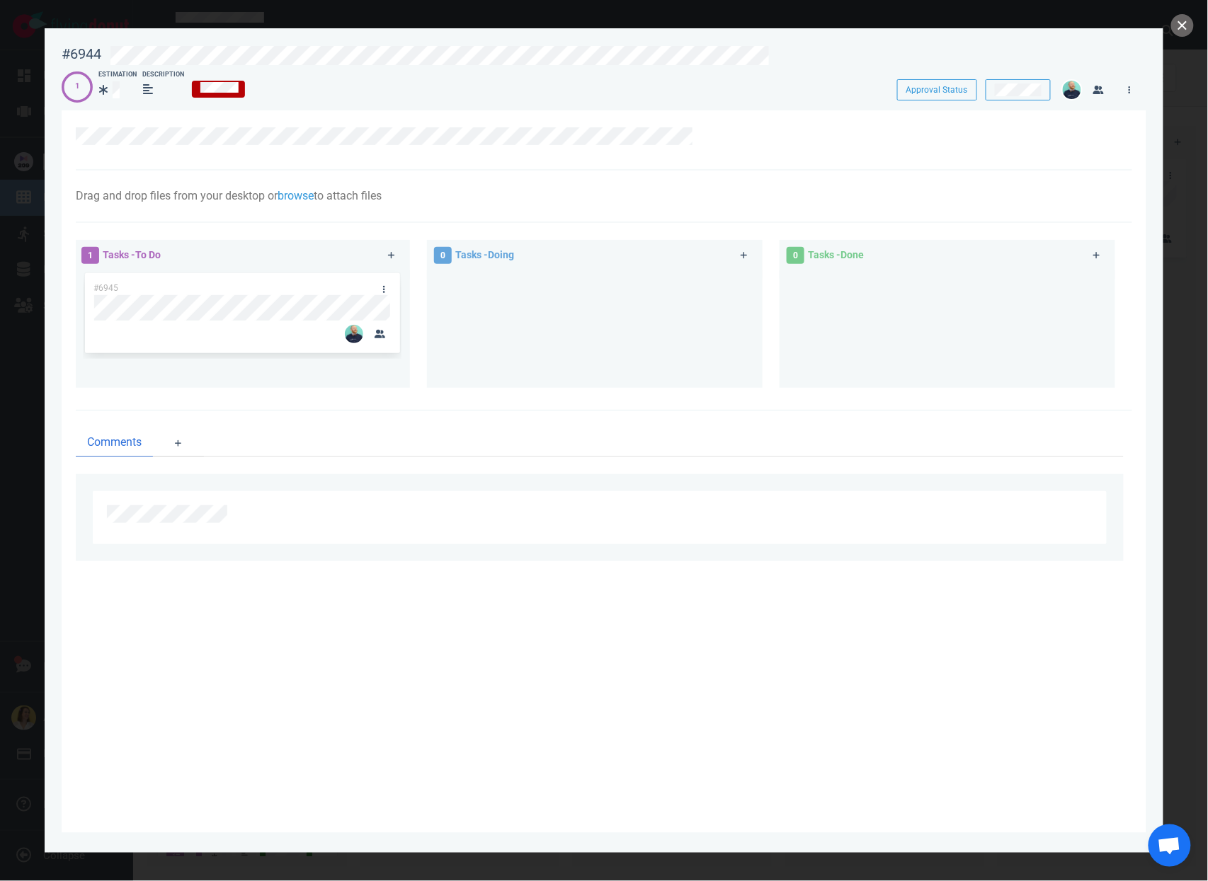
click at [413, 578] on section "Drag and drop files from your desktop or browse to attach files Attach Files Co…" at bounding box center [604, 471] width 1085 height 723
drag, startPoint x: 337, startPoint y: 40, endPoint x: 340, endPoint y: 76, distance: 36.2
click at [337, 39] on div at bounding box center [609, 53] width 1017 height 33
click at [1129, 91] on icon at bounding box center [1129, 90] width 2 height 8
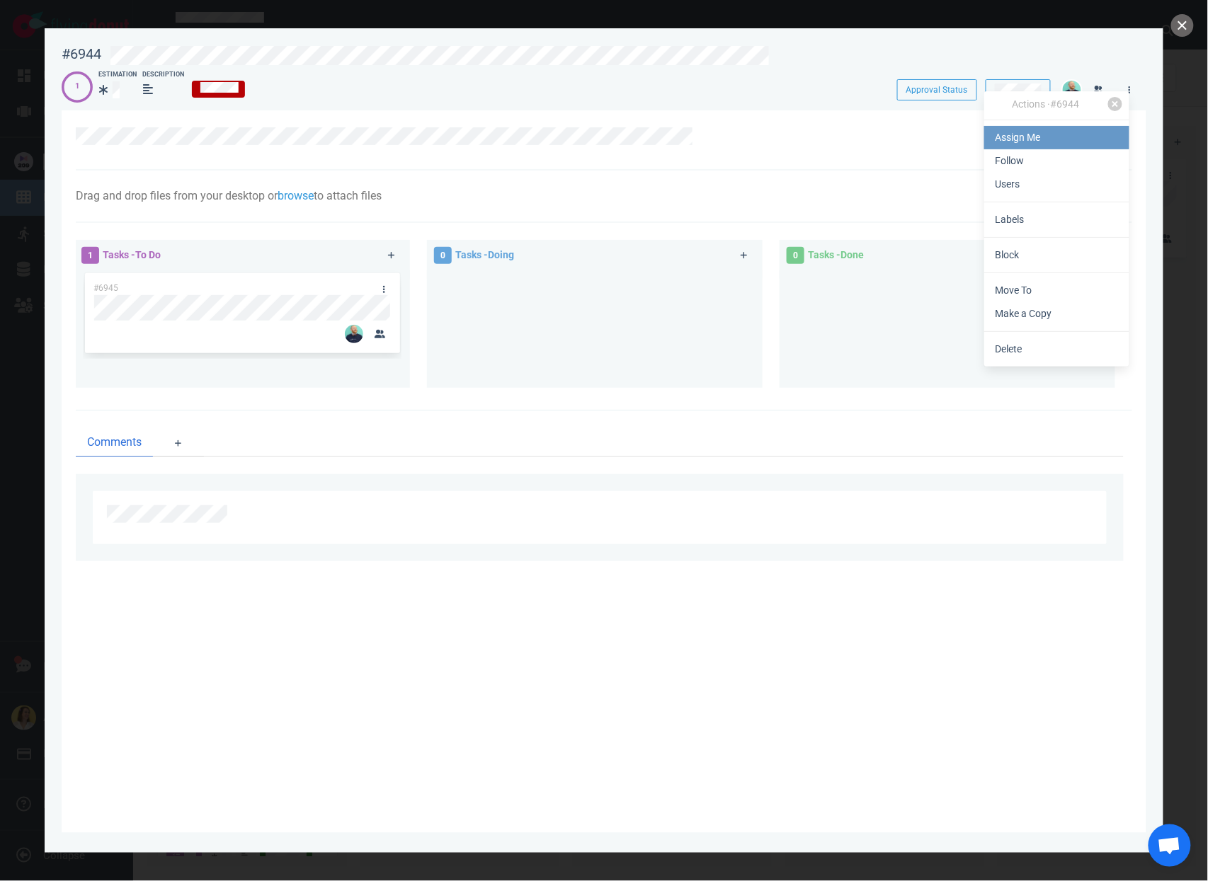
click at [1104, 139] on link "Assign Me" at bounding box center [1056, 137] width 145 height 23
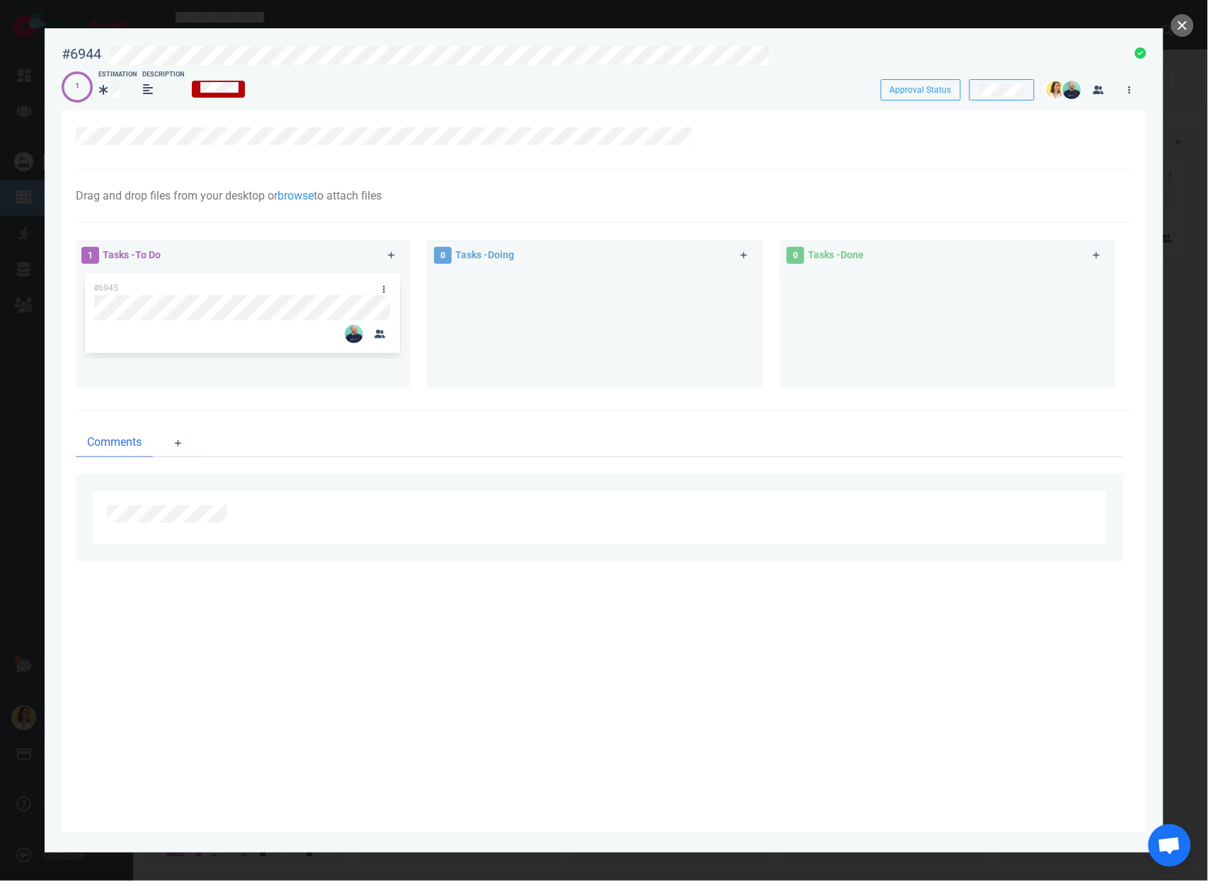
click at [1137, 86] on link at bounding box center [1129, 90] width 23 height 18
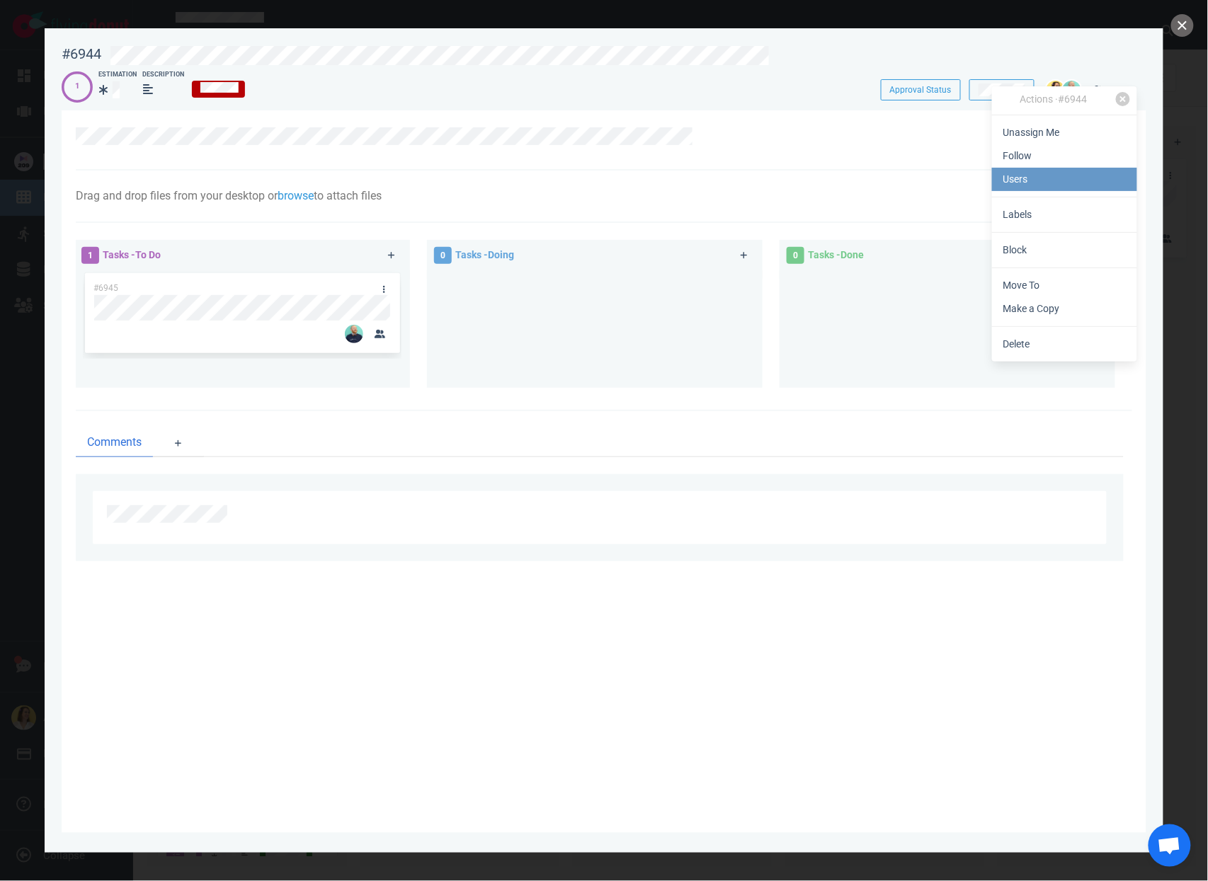
click at [1070, 190] on link "Users" at bounding box center [1064, 179] width 145 height 23
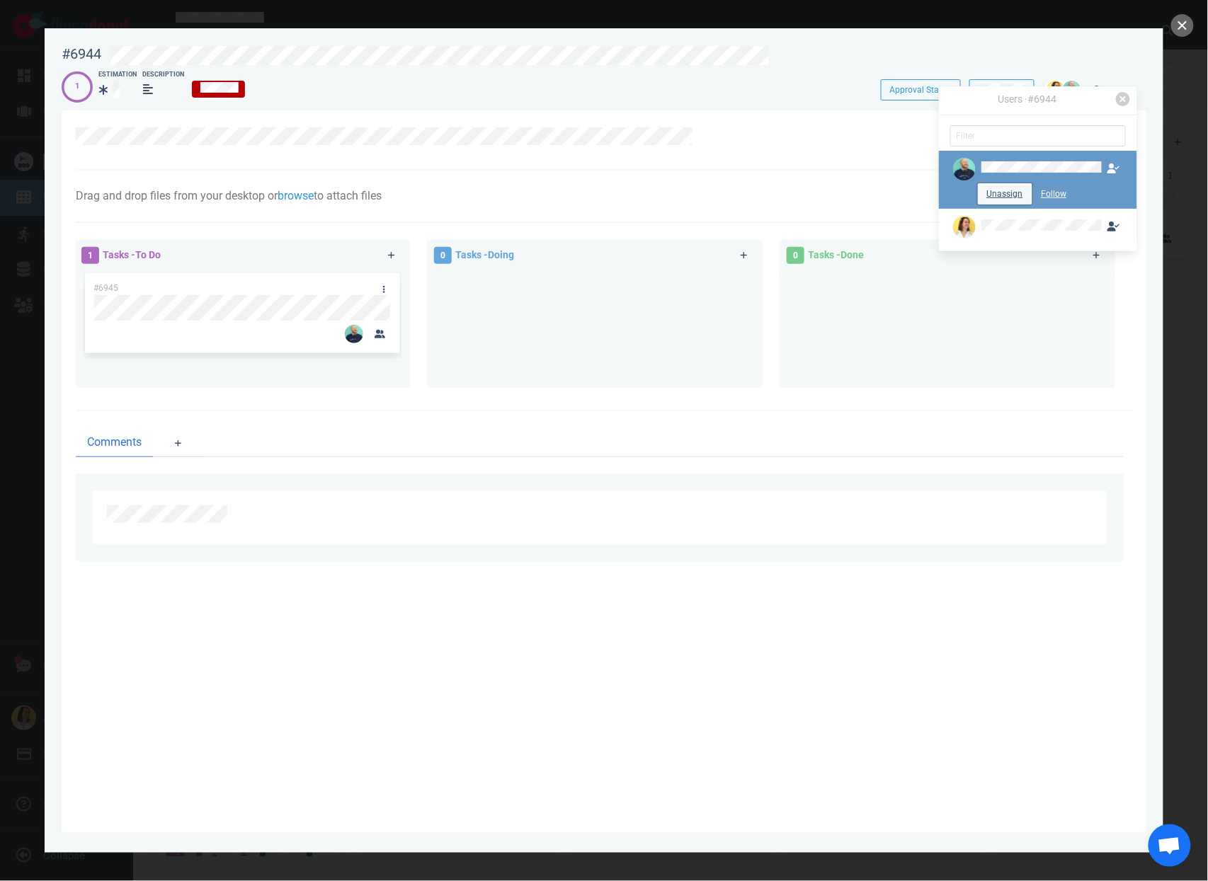
click at [996, 195] on button "Unassign" at bounding box center [1005, 193] width 55 height 21
click at [556, 364] on div at bounding box center [594, 323] width 319 height 106
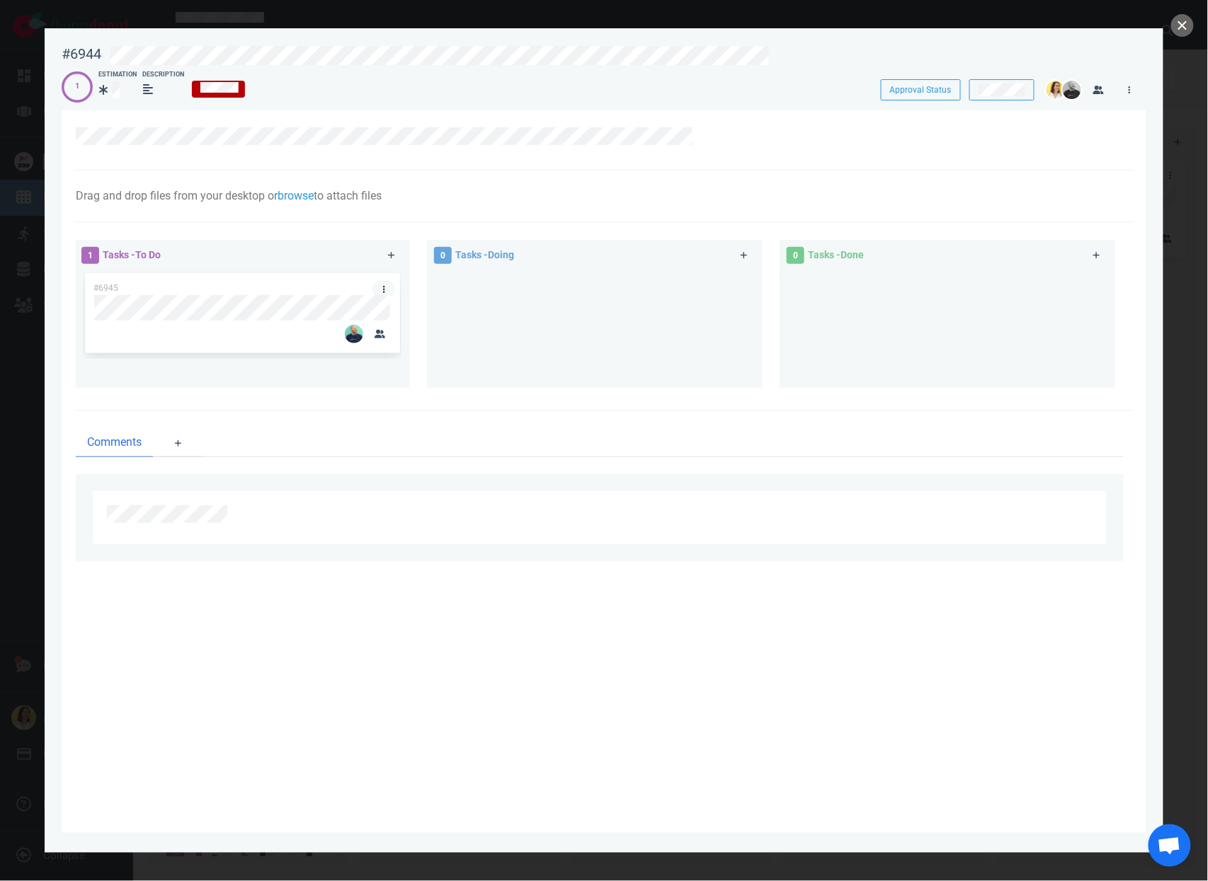
click at [383, 283] on link at bounding box center [383, 289] width 23 height 18
click at [422, 333] on link "Assign Me" at bounding box center [455, 329] width 145 height 23
click at [683, 301] on div at bounding box center [594, 323] width 319 height 106
click at [385, 282] on link at bounding box center [383, 289] width 23 height 18
click at [420, 352] on link "Users" at bounding box center [457, 351] width 145 height 23
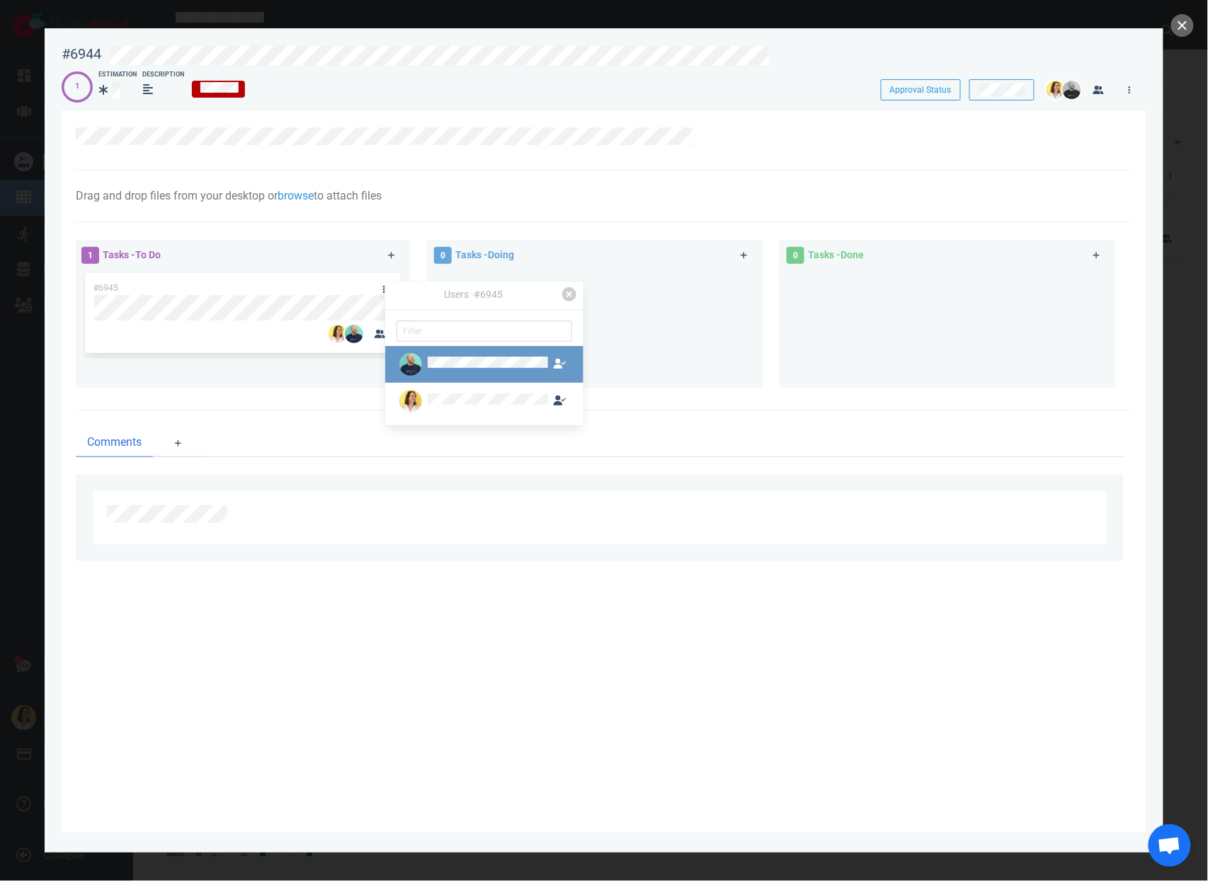
click at [416, 355] on img at bounding box center [410, 364] width 23 height 23
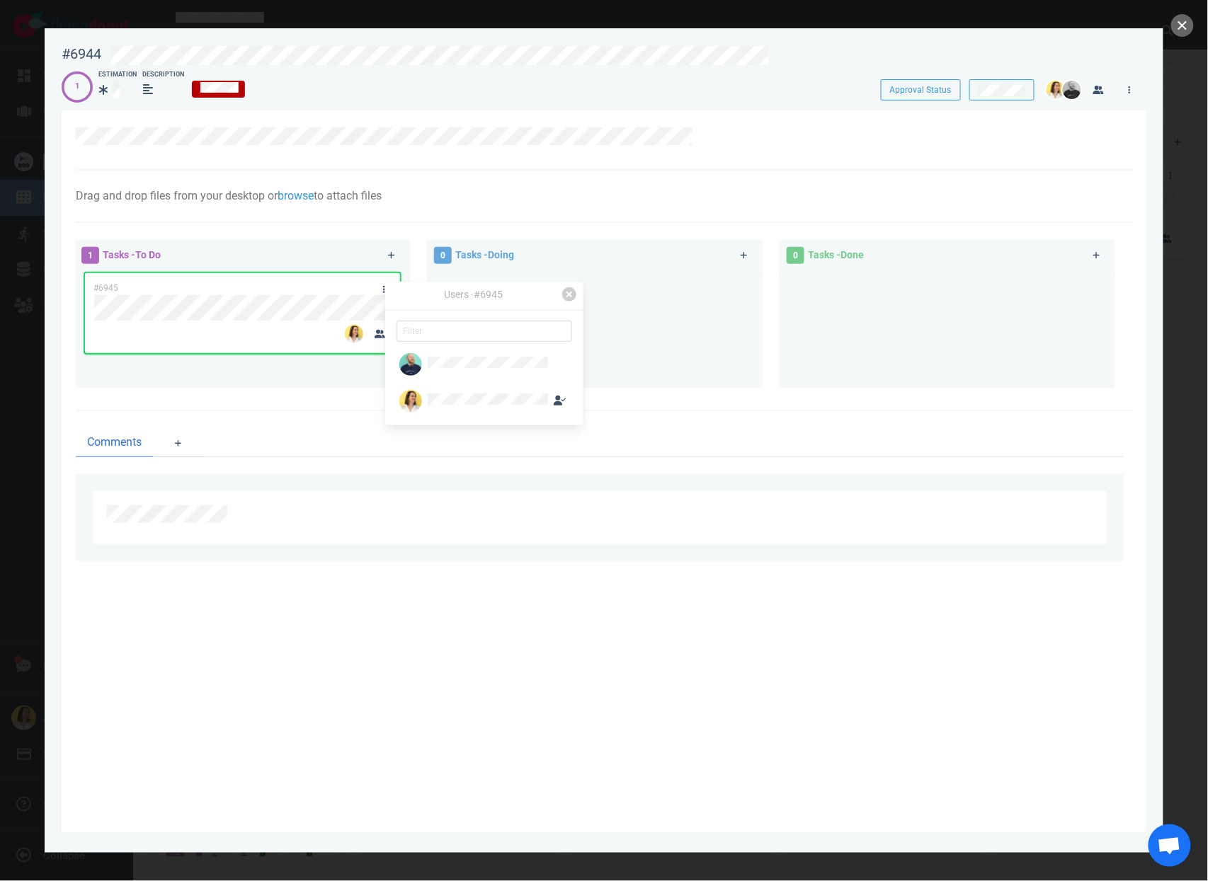
click at [640, 324] on div at bounding box center [594, 323] width 319 height 106
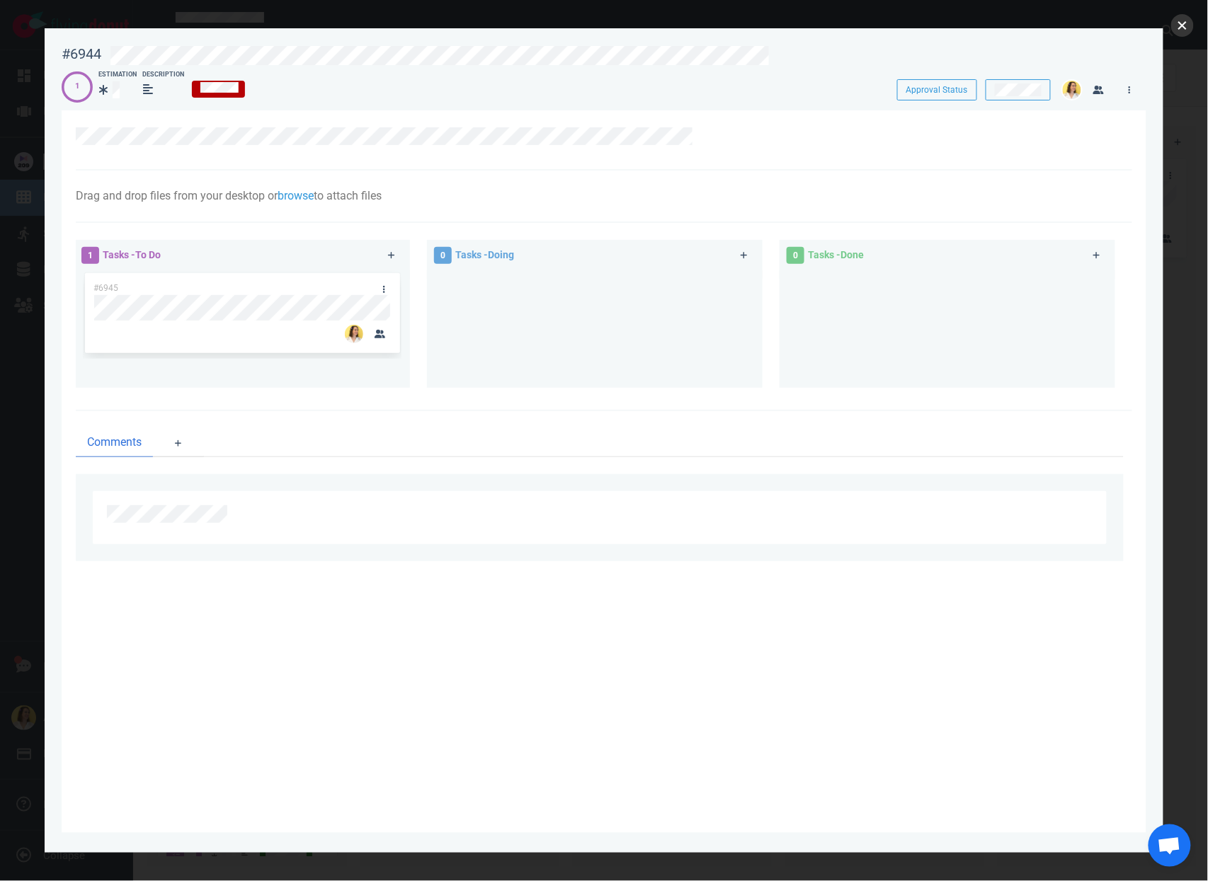
click at [1173, 32] on button "close" at bounding box center [1182, 25] width 23 height 23
